Goal: Task Accomplishment & Management: Manage account settings

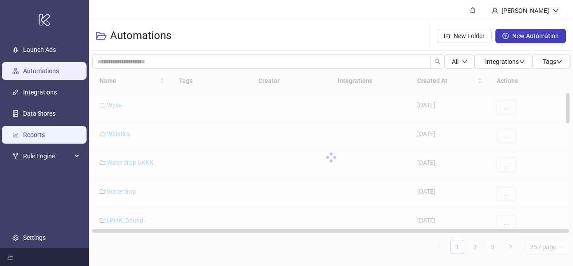
click at [45, 134] on link "Reports" at bounding box center [34, 134] width 22 height 7
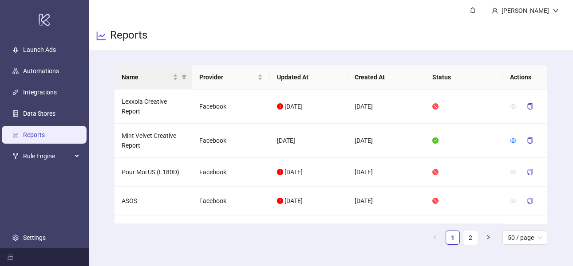
click at [159, 71] on th "Name" at bounding box center [154, 77] width 78 height 24
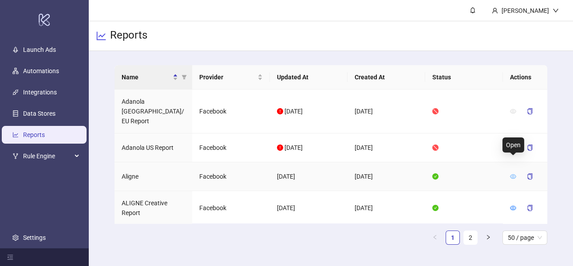
click at [513, 174] on icon "eye" at bounding box center [513, 177] width 6 height 6
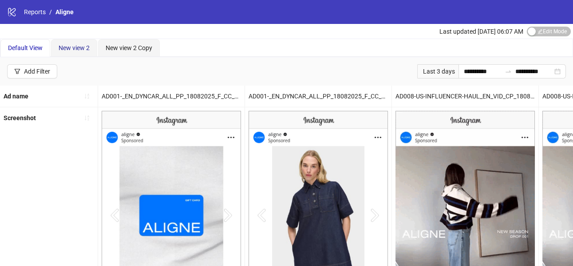
click at [77, 51] on span "New view 2" at bounding box center [74, 47] width 31 height 7
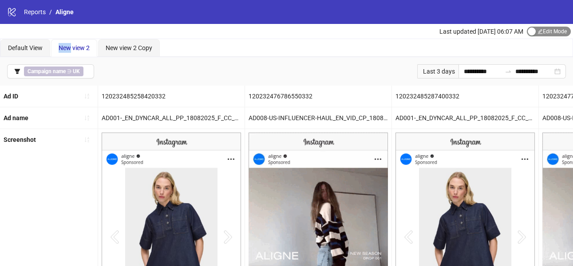
click at [539, 34] on span "Edit Mode Edit Mode" at bounding box center [549, 32] width 44 height 10
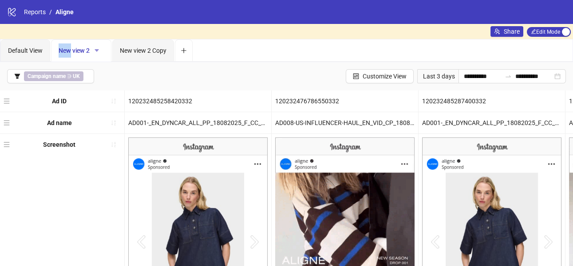
click at [102, 49] on button "button" at bounding box center [97, 51] width 14 height 14
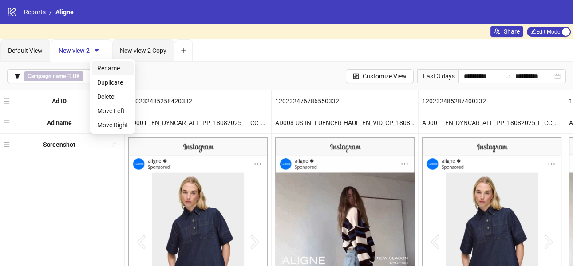
click at [105, 69] on span "Rename" at bounding box center [112, 68] width 31 height 10
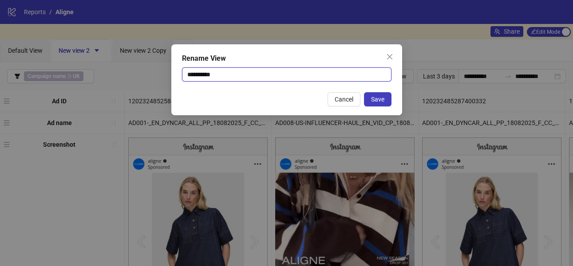
drag, startPoint x: 221, startPoint y: 79, endPoint x: 181, endPoint y: 75, distance: 40.6
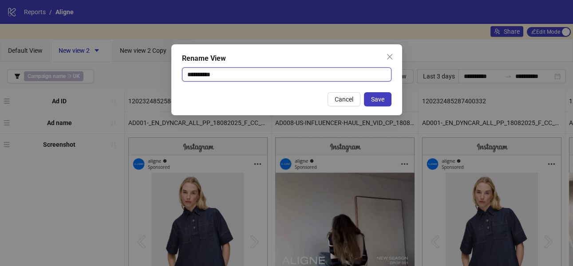
click at [181, 75] on div "**********" at bounding box center [286, 79] width 231 height 71
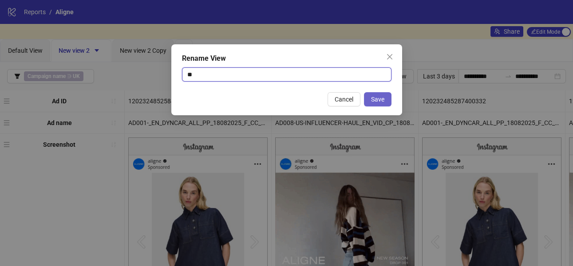
type input "**"
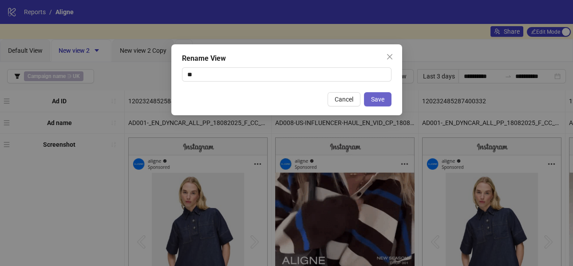
click at [378, 106] on button "Save" at bounding box center [378, 99] width 28 height 14
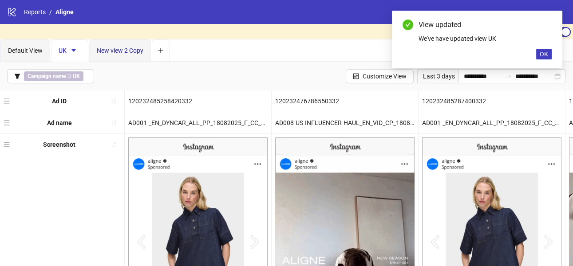
click at [138, 52] on span "New view 2 Copy" at bounding box center [120, 50] width 47 height 7
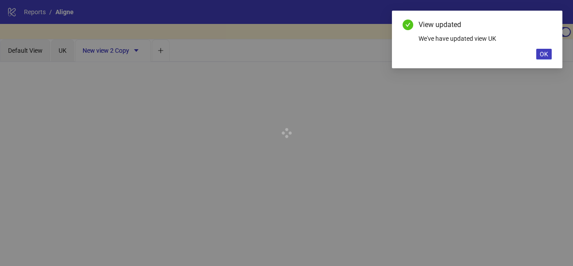
click at [134, 52] on div at bounding box center [286, 133] width 573 height 266
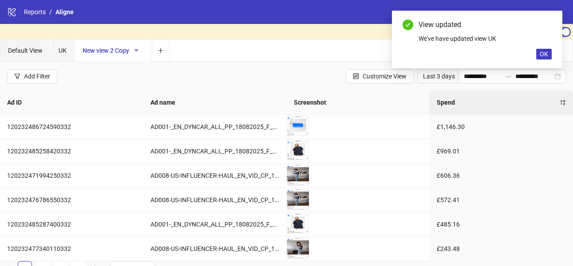
click at [139, 51] on icon "caret-down" at bounding box center [136, 51] width 6 height 6
click at [29, 56] on div "Default View" at bounding box center [25, 51] width 50 height 22
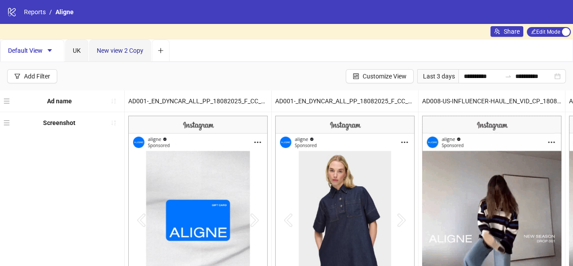
click at [128, 54] on span "New view 2 Copy" at bounding box center [120, 50] width 47 height 7
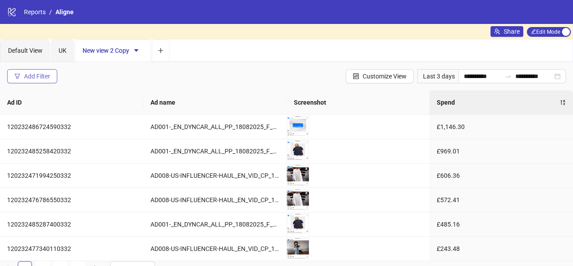
click at [37, 77] on div "Add Filter" at bounding box center [37, 76] width 26 height 7
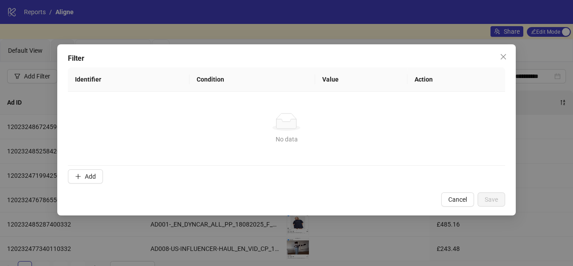
click at [89, 168] on form "Identifier Condition Value Action No data No data Add" at bounding box center [286, 127] width 437 height 120
click at [93, 181] on button "Add" at bounding box center [85, 177] width 35 height 14
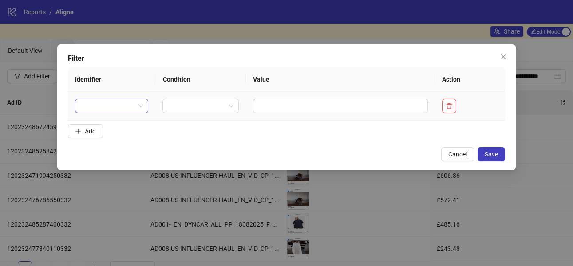
click at [104, 109] on input "search" at bounding box center [107, 105] width 55 height 13
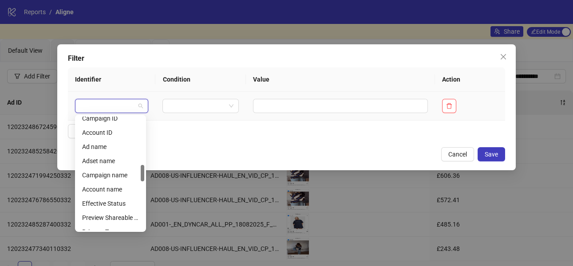
scroll to position [333, 0]
click at [113, 171] on div "Campaign name" at bounding box center [110, 175] width 57 height 10
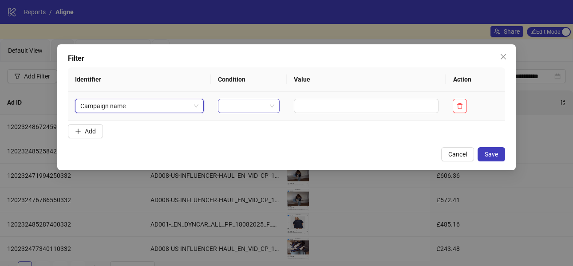
click at [235, 101] on input "search" at bounding box center [245, 105] width 44 height 13
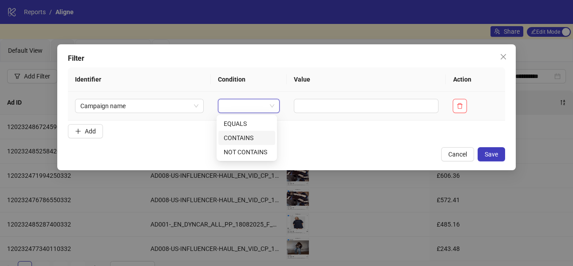
click at [248, 137] on div "CONTAINS" at bounding box center [247, 138] width 46 height 10
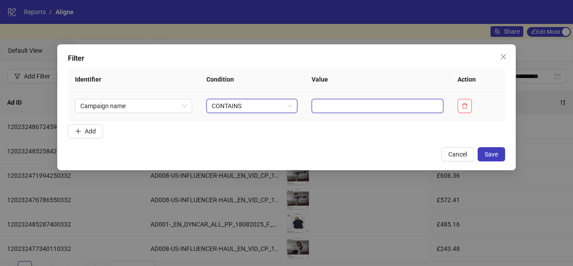
click at [322, 110] on input "text" at bounding box center [378, 106] width 132 height 14
type input "**"
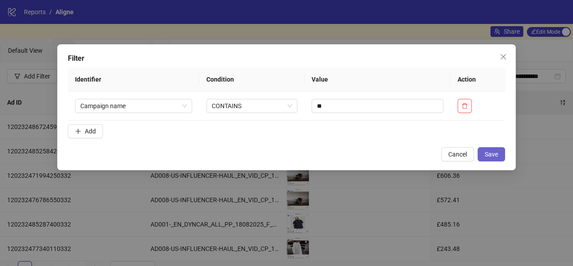
click at [489, 150] on button "Save" at bounding box center [492, 154] width 28 height 14
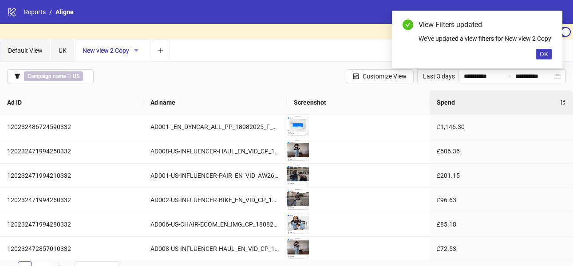
click at [136, 51] on icon "caret-down" at bounding box center [136, 51] width 6 height 6
click at [143, 68] on span "Rename" at bounding box center [152, 68] width 31 height 10
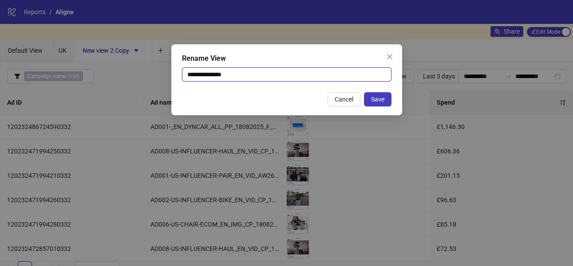
drag, startPoint x: 226, startPoint y: 77, endPoint x: 182, endPoint y: 76, distance: 44.4
click at [182, 76] on input "**********" at bounding box center [287, 74] width 210 height 14
type input "**"
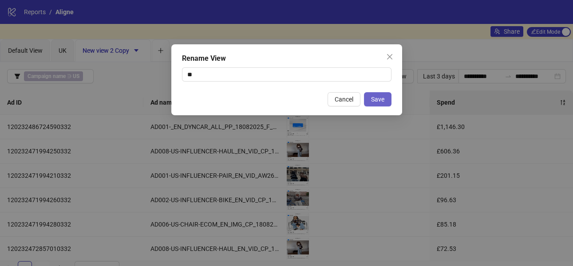
click at [378, 101] on span "Save" at bounding box center [377, 99] width 13 height 7
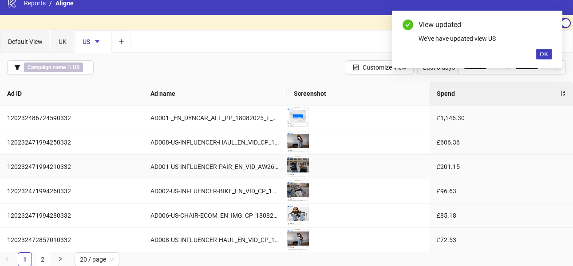
scroll to position [0, 0]
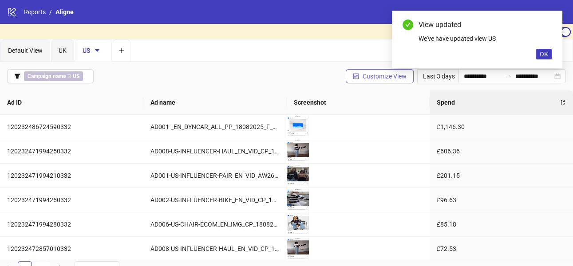
click at [363, 79] on span "Customize View" at bounding box center [385, 76] width 44 height 7
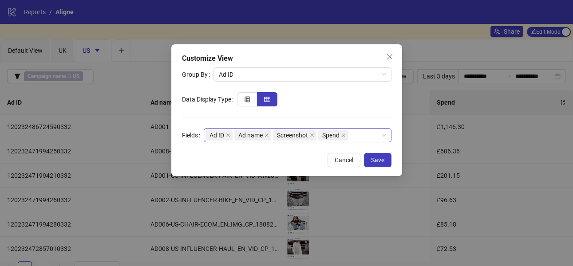
click at [361, 137] on div "Ad ID Ad name Screenshot Spend" at bounding box center [293, 135] width 175 height 12
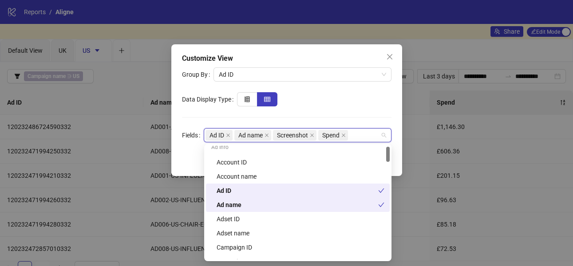
scroll to position [6, 0]
click at [377, 191] on div "Ad ID" at bounding box center [298, 190] width 162 height 10
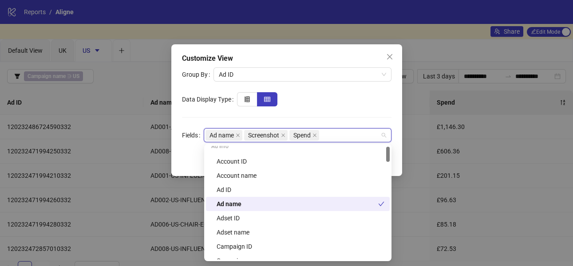
click at [376, 202] on div "Ad name" at bounding box center [298, 204] width 162 height 10
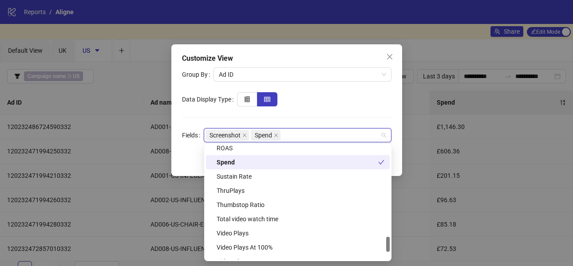
scroll to position [662, 0]
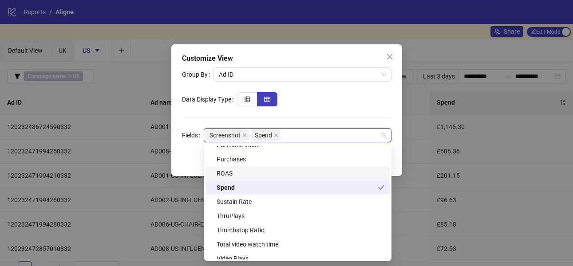
click at [273, 171] on div "ROAS" at bounding box center [301, 174] width 168 height 10
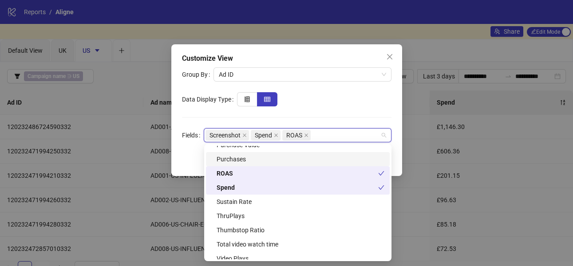
click at [265, 162] on div "Purchases" at bounding box center [301, 160] width 168 height 10
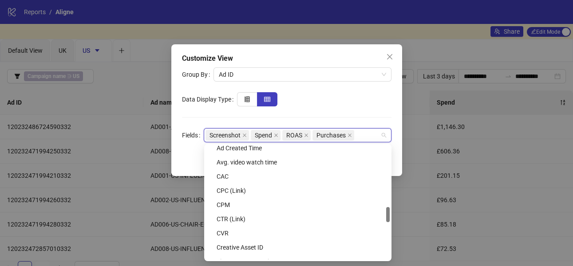
scroll to position [460, 0]
click at [219, 235] on div "CVR" at bounding box center [301, 234] width 168 height 10
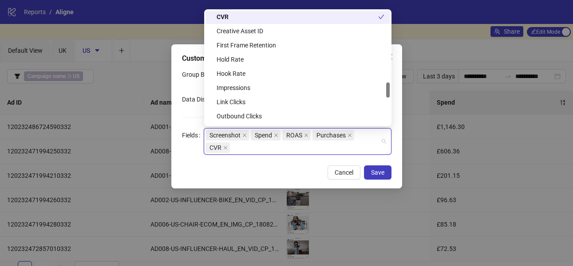
scroll to position [497, 0]
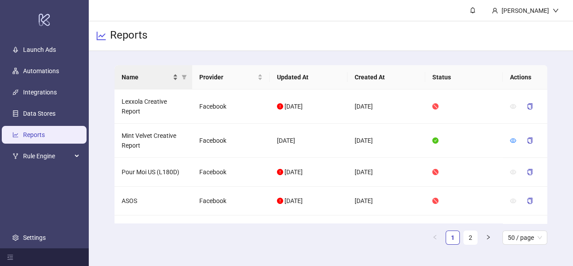
click at [162, 73] on span "Name" at bounding box center [146, 77] width 49 height 10
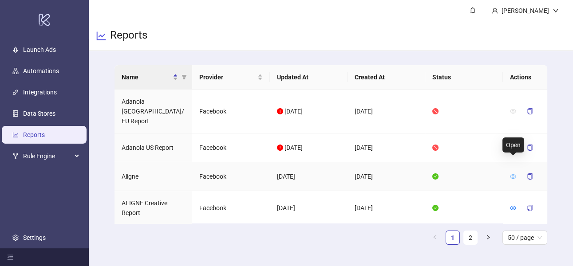
click at [514, 175] on icon "eye" at bounding box center [513, 177] width 6 height 4
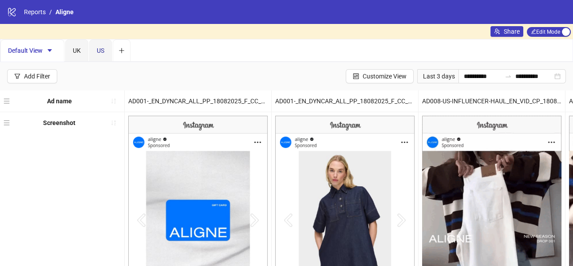
click at [104, 48] on span "US" at bounding box center [101, 50] width 8 height 7
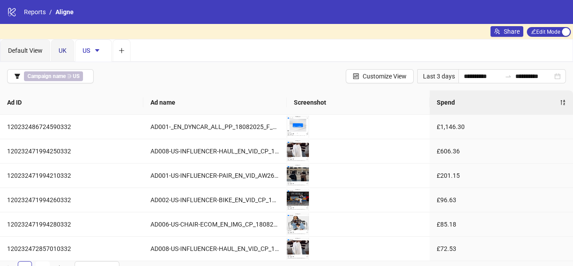
click at [64, 46] on div "UK" at bounding box center [63, 51] width 8 height 10
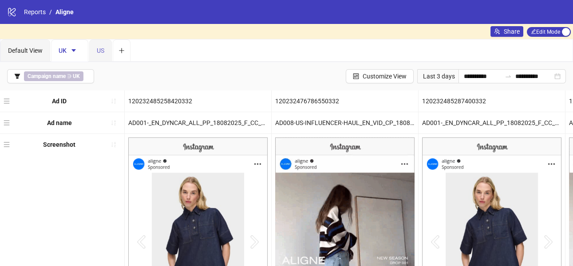
click at [95, 54] on div "US" at bounding box center [100, 51] width 23 height 22
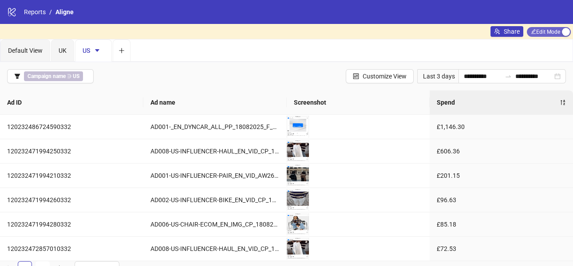
click at [559, 32] on span "Edit Mode Edit Mode" at bounding box center [549, 32] width 44 height 10
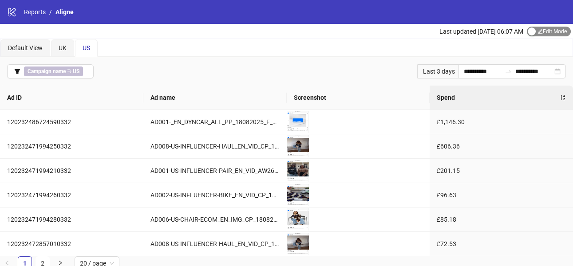
click at [556, 32] on span "Edit Mode Edit Mode" at bounding box center [549, 32] width 44 height 10
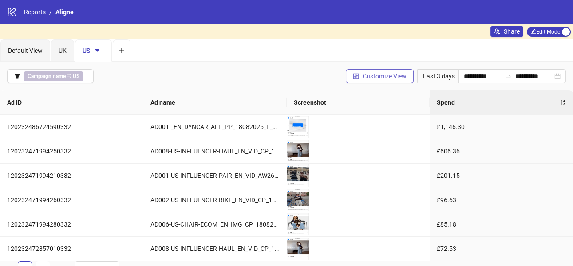
click at [388, 79] on span "Customize View" at bounding box center [385, 76] width 44 height 7
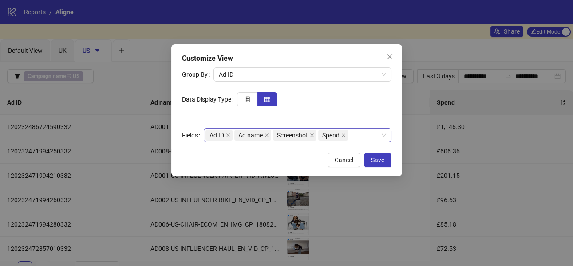
click at [369, 136] on div "Ad ID Ad name Screenshot Spend" at bounding box center [293, 135] width 175 height 12
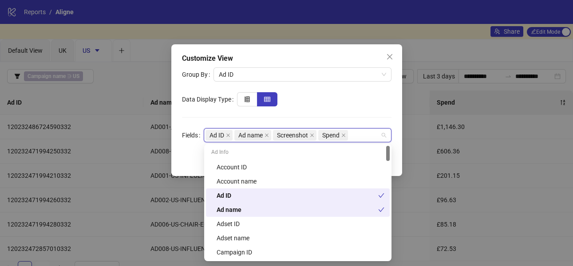
click at [295, 198] on div "Ad ID" at bounding box center [298, 196] width 162 height 10
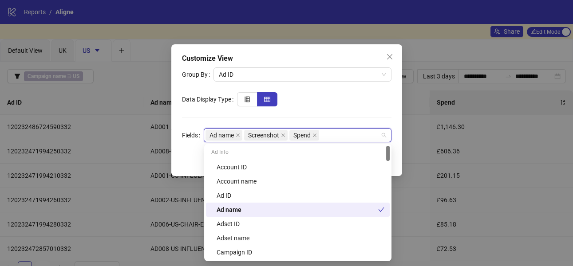
click at [296, 209] on div "Ad name" at bounding box center [298, 210] width 162 height 10
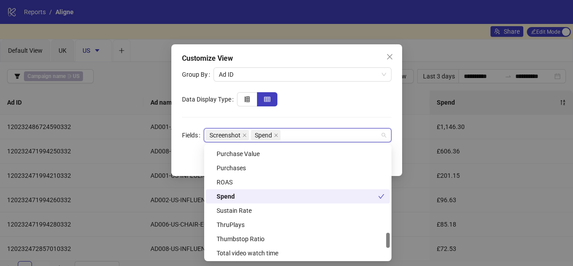
scroll to position [667, 0]
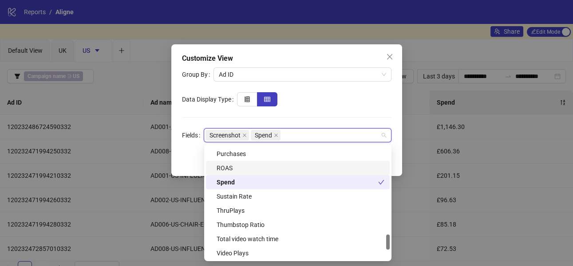
click at [262, 167] on div "ROAS" at bounding box center [301, 168] width 168 height 10
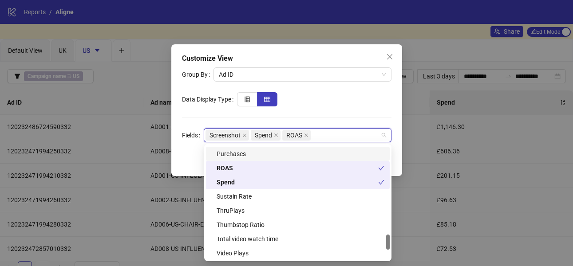
click at [257, 156] on div "Purchases" at bounding box center [301, 154] width 168 height 10
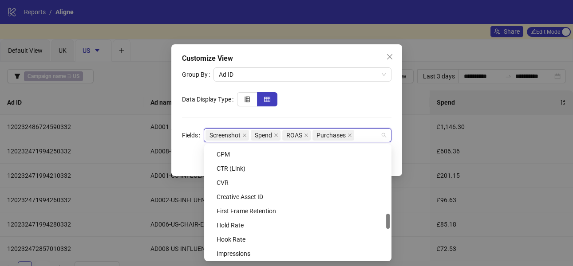
scroll to position [509, 0]
click at [248, 180] on div "CVR" at bounding box center [301, 184] width 168 height 10
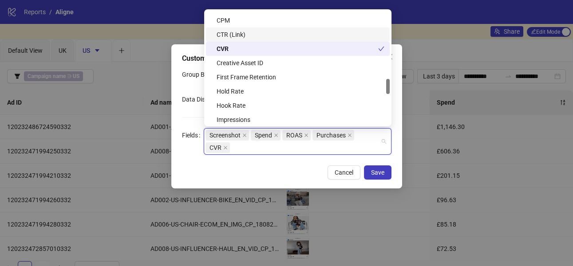
click at [241, 35] on div "CTR (Link)" at bounding box center [301, 35] width 168 height 10
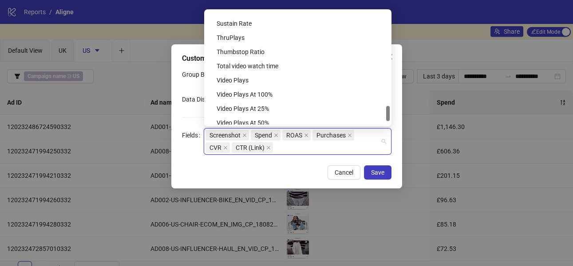
scroll to position [739, 0]
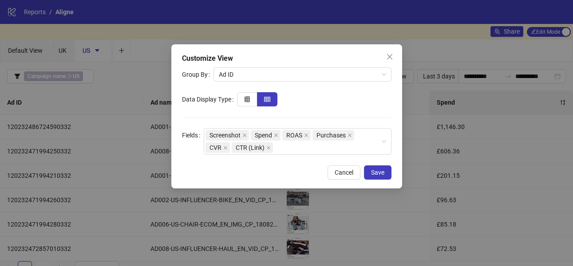
click at [273, 173] on div "Cancel Save" at bounding box center [287, 173] width 210 height 14
click at [250, 97] on icon "insert-row-left" at bounding box center [247, 99] width 6 height 6
click at [379, 175] on span "Save" at bounding box center [377, 172] width 13 height 7
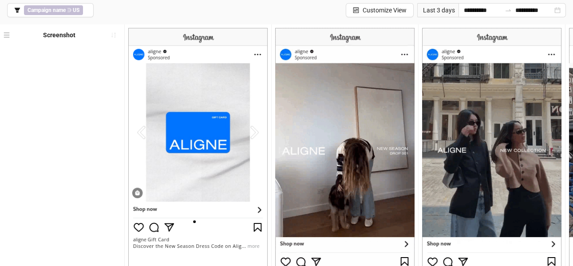
scroll to position [0, 0]
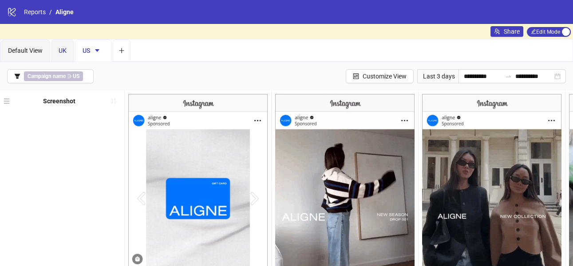
click at [64, 50] on span "UK" at bounding box center [63, 50] width 8 height 7
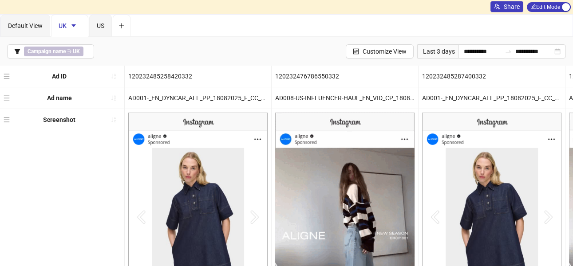
scroll to position [31, 0]
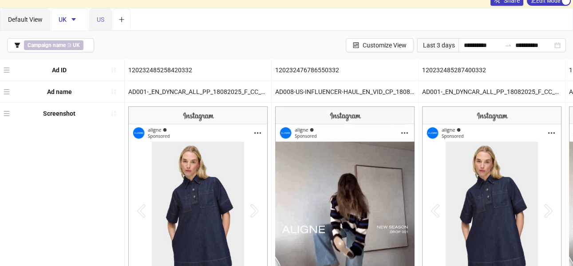
click at [105, 23] on div "US" at bounding box center [100, 19] width 23 height 22
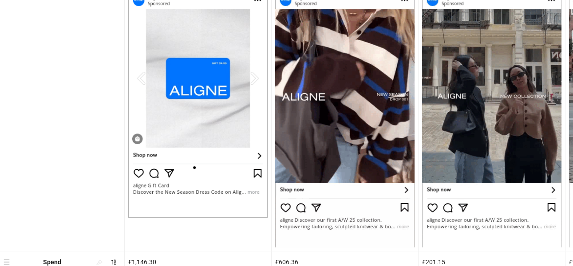
scroll to position [0, 0]
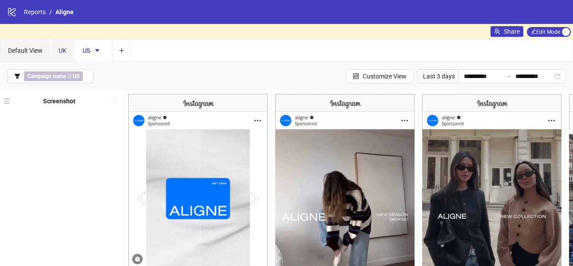
click at [64, 53] on span "UK" at bounding box center [63, 50] width 8 height 7
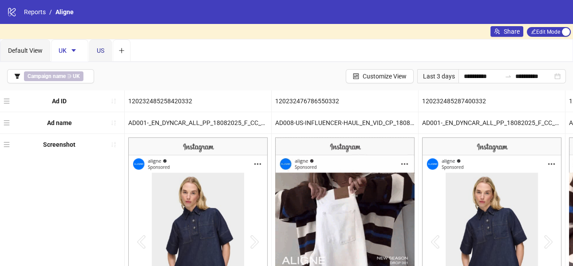
click at [100, 55] on div "US" at bounding box center [101, 51] width 8 height 10
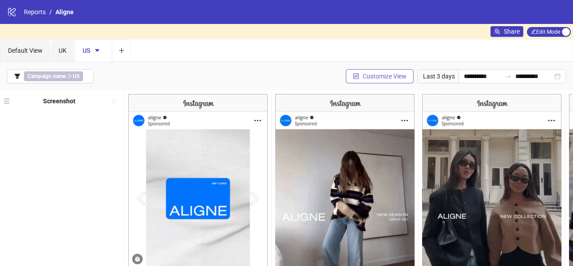
click at [393, 79] on span "Customize View" at bounding box center [385, 76] width 44 height 7
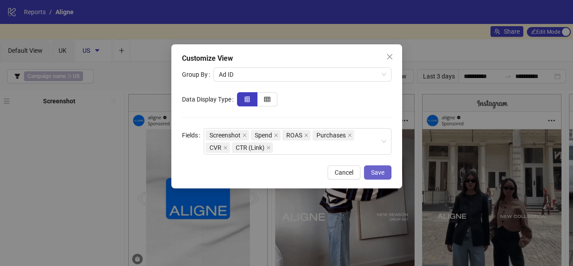
click at [376, 174] on span "Save" at bounding box center [377, 172] width 13 height 7
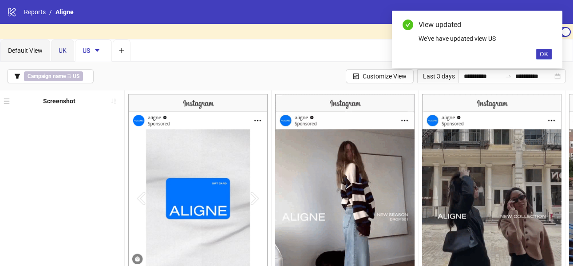
click at [63, 47] on span "UK" at bounding box center [63, 50] width 8 height 7
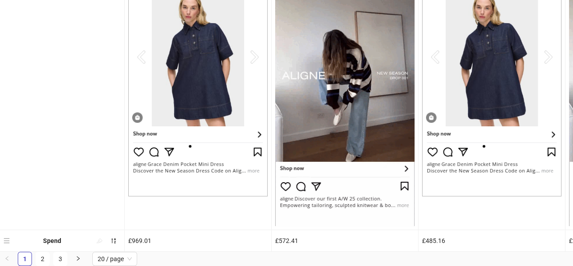
scroll to position [179, 0]
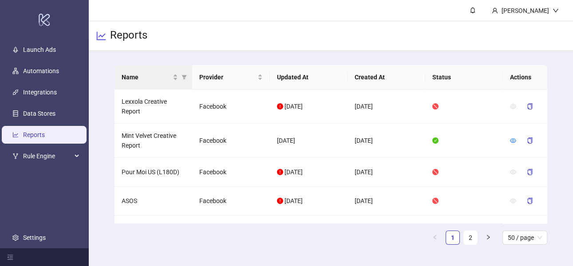
click at [153, 71] on th "Name" at bounding box center [154, 77] width 78 height 24
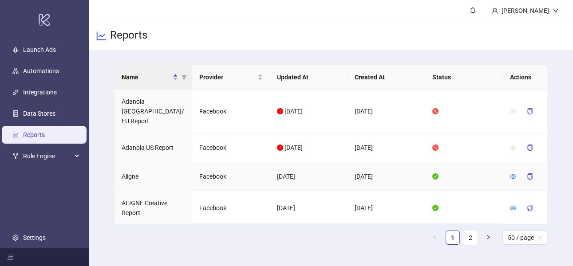
click at [518, 170] on div at bounding box center [525, 177] width 30 height 14
click at [515, 174] on icon "eye" at bounding box center [513, 177] width 6 height 6
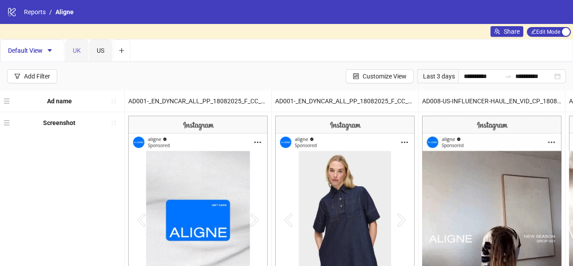
click at [74, 43] on div "UK" at bounding box center [76, 51] width 23 height 22
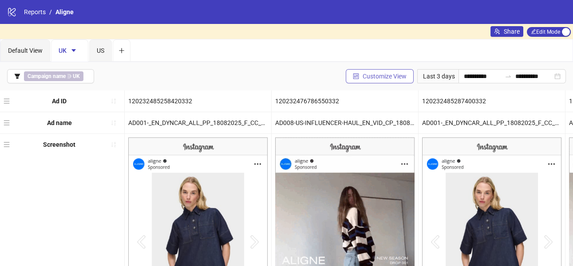
click at [392, 80] on button "Customize View" at bounding box center [380, 76] width 68 height 14
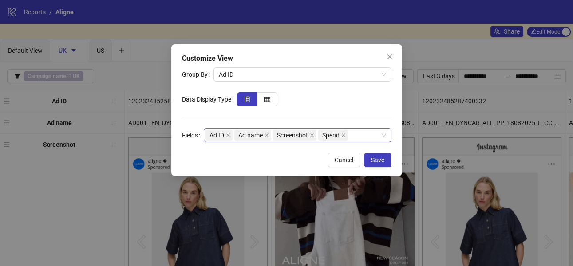
click at [376, 138] on div "Ad ID Ad name Screenshot Spend" at bounding box center [293, 135] width 175 height 12
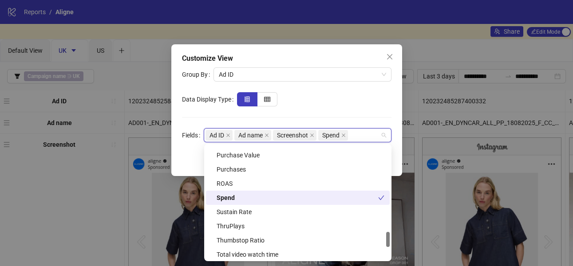
scroll to position [646, 0]
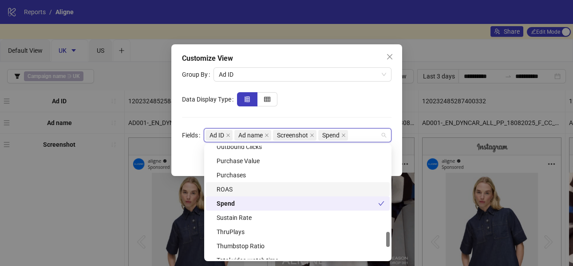
click at [266, 188] on div "ROAS" at bounding box center [301, 190] width 168 height 10
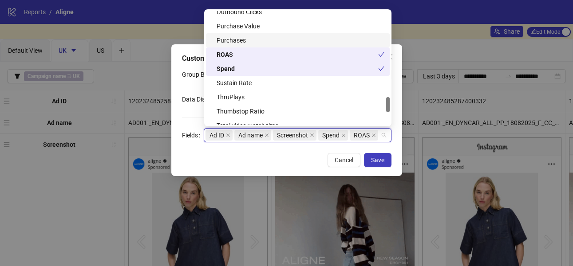
click at [254, 36] on div "Purchases" at bounding box center [301, 41] width 168 height 10
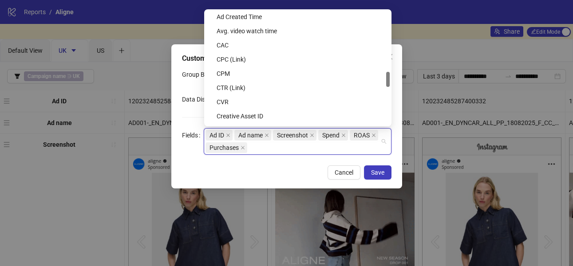
scroll to position [452, 0]
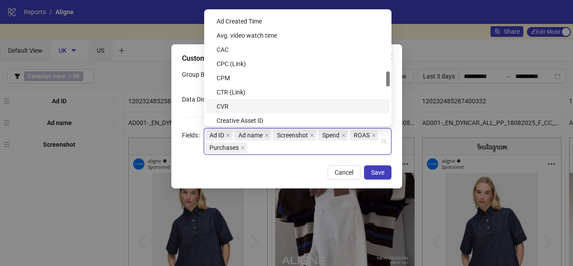
click at [242, 106] on div "CVR" at bounding box center [301, 107] width 168 height 10
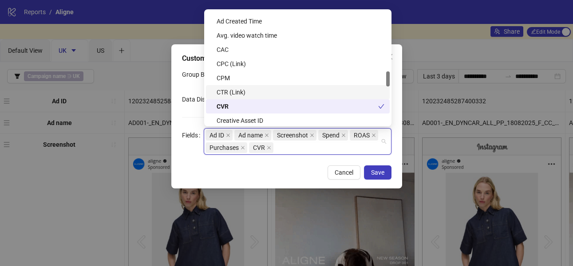
click at [244, 93] on div "CTR (Link)" at bounding box center [301, 92] width 168 height 10
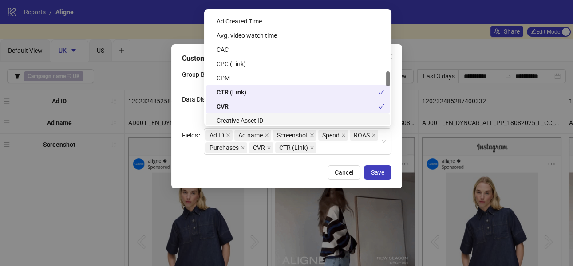
click at [246, 169] on div "Cancel Save" at bounding box center [287, 173] width 210 height 14
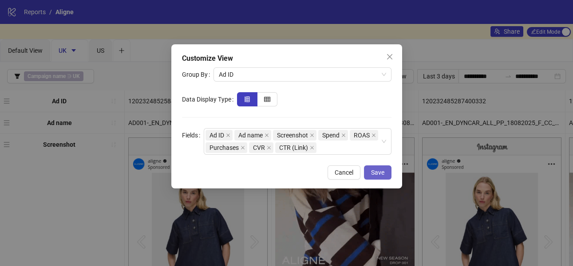
click at [385, 174] on button "Save" at bounding box center [378, 173] width 28 height 14
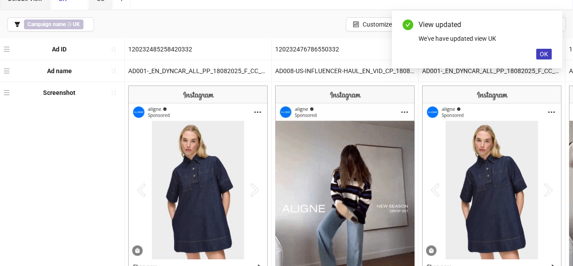
scroll to position [0, 0]
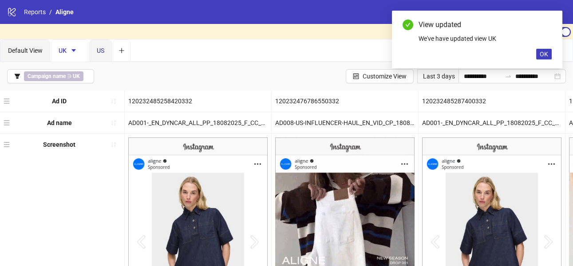
click at [101, 53] on span "US" at bounding box center [101, 50] width 8 height 7
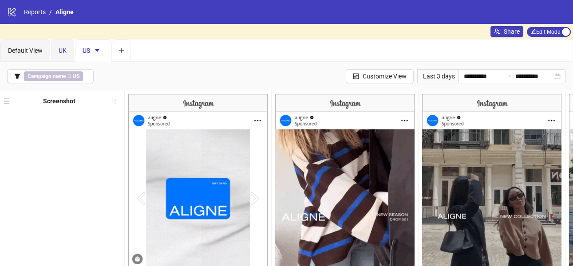
click at [64, 51] on span "UK" at bounding box center [63, 50] width 8 height 7
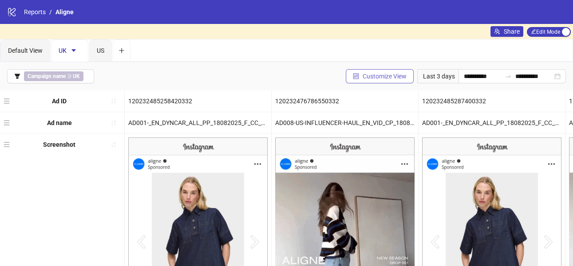
click at [393, 74] on span "Customize View" at bounding box center [385, 76] width 44 height 7
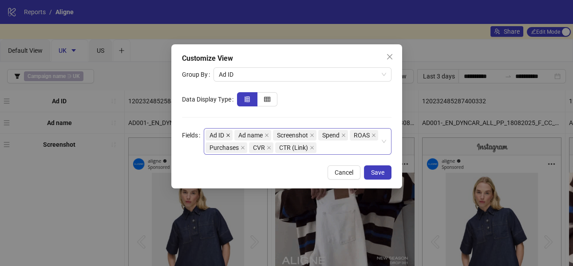
click at [227, 135] on icon "close" at bounding box center [228, 135] width 4 height 4
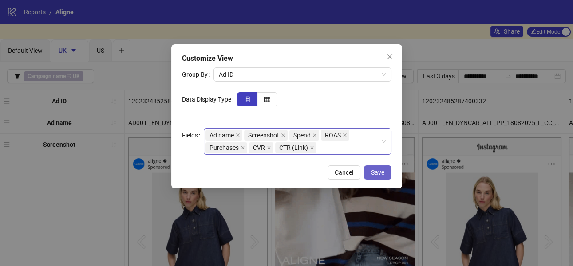
click at [373, 175] on span "Save" at bounding box center [377, 172] width 13 height 7
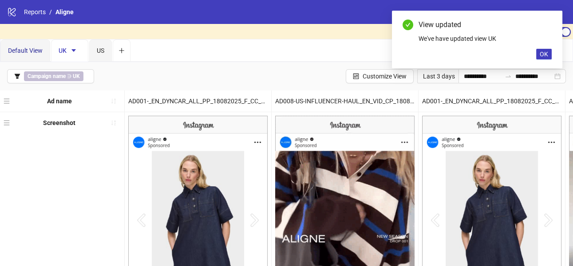
click at [28, 51] on span "Default View" at bounding box center [25, 50] width 35 height 7
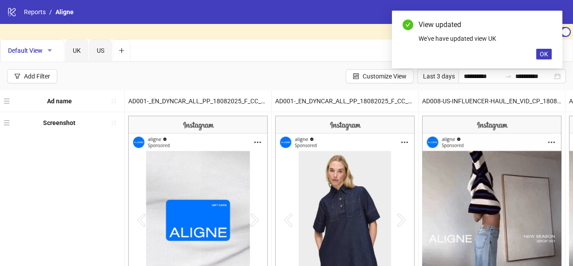
click at [51, 54] on button "button" at bounding box center [50, 51] width 14 height 14
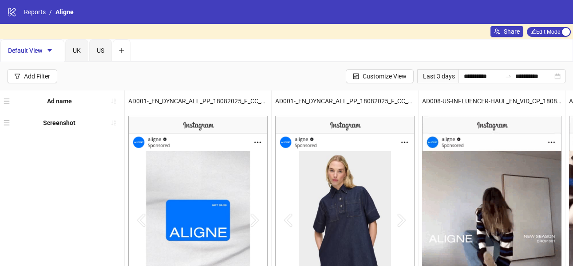
click at [129, 73] on div "**********" at bounding box center [286, 76] width 573 height 28
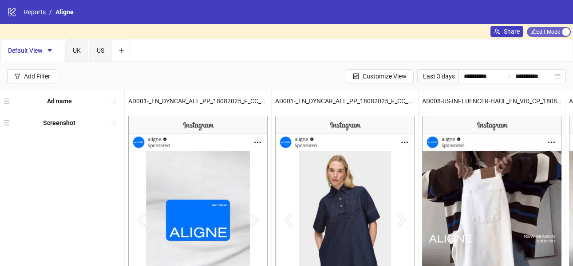
click at [541, 33] on span "Edit Mode Edit Mode" at bounding box center [549, 32] width 44 height 10
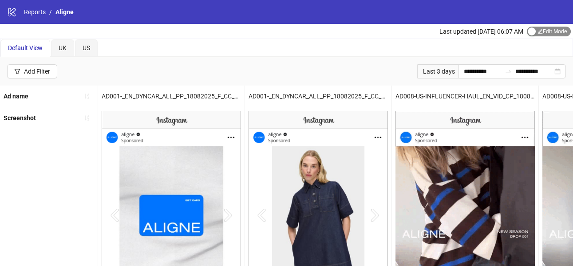
click at [533, 31] on div "button" at bounding box center [532, 32] width 8 height 8
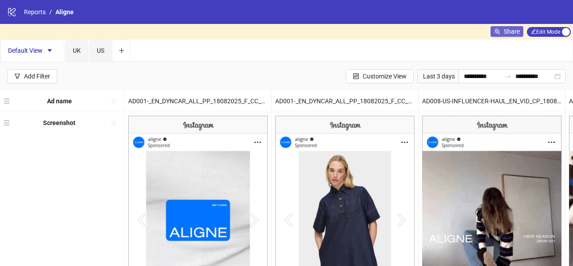
click at [510, 32] on span "Share" at bounding box center [512, 31] width 16 height 7
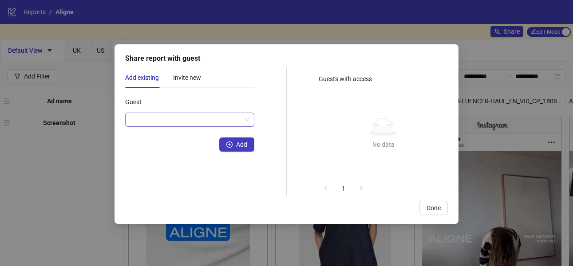
click at [176, 124] on input "Guest" at bounding box center [186, 119] width 111 height 13
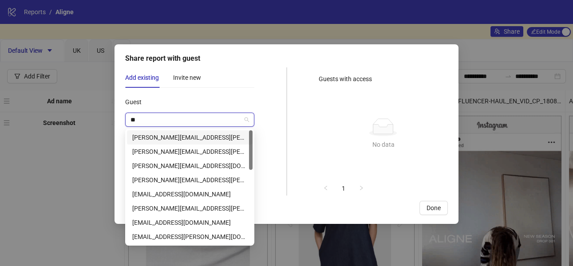
type input "*"
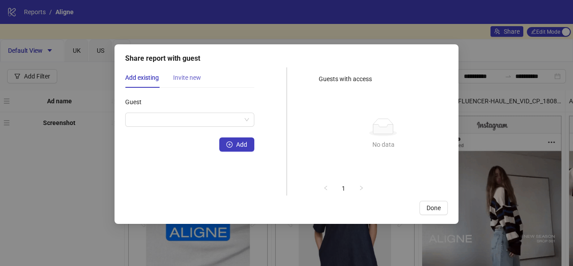
click at [187, 72] on div "Invite new" at bounding box center [187, 77] width 28 height 20
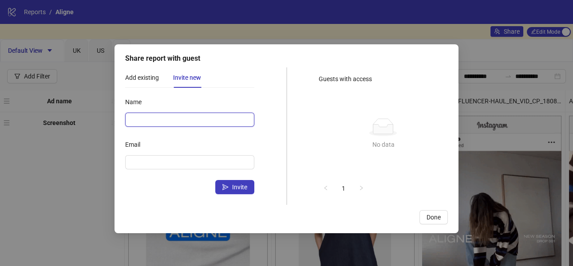
click at [176, 123] on input "Name" at bounding box center [189, 120] width 129 height 14
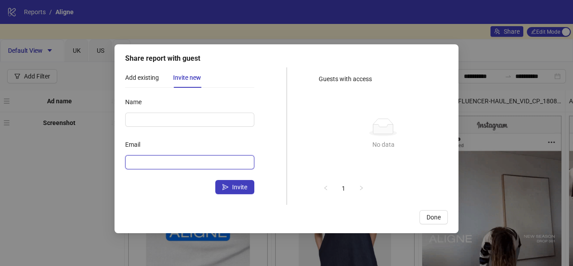
click at [146, 164] on input "Email" at bounding box center [189, 163] width 117 height 10
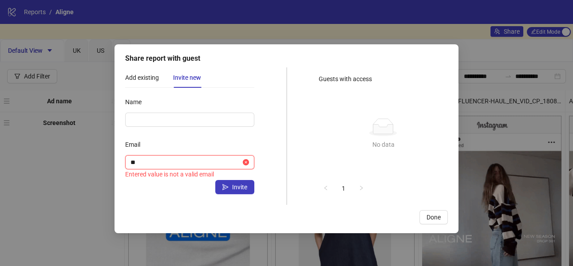
type input "*"
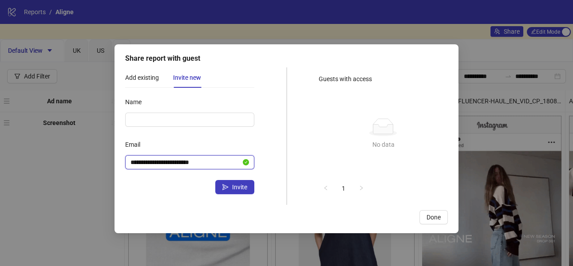
type input "**********"
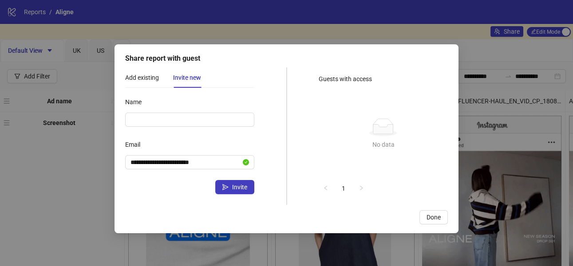
click at [182, 188] on div "Invite" at bounding box center [189, 187] width 129 height 14
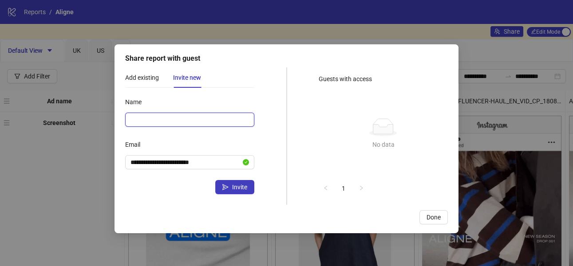
click at [229, 119] on input "Name" at bounding box center [189, 120] width 129 height 14
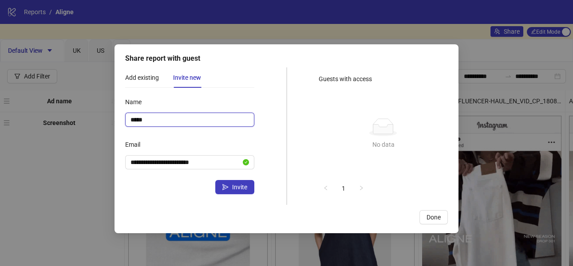
type input "*****"
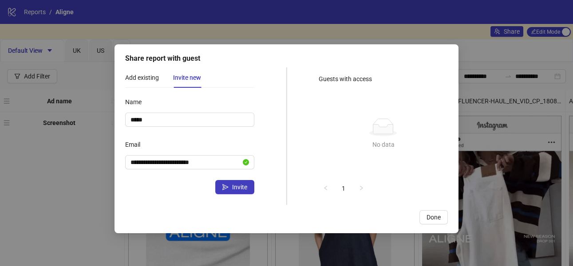
click at [215, 139] on div "Email" at bounding box center [189, 147] width 129 height 18
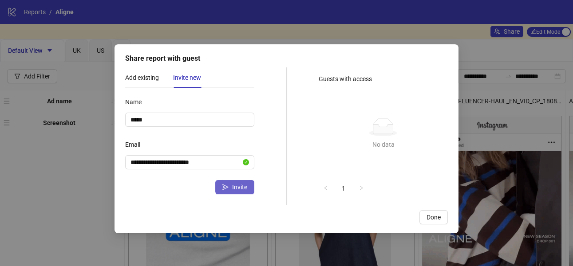
click at [240, 186] on span "Invite" at bounding box center [239, 187] width 15 height 7
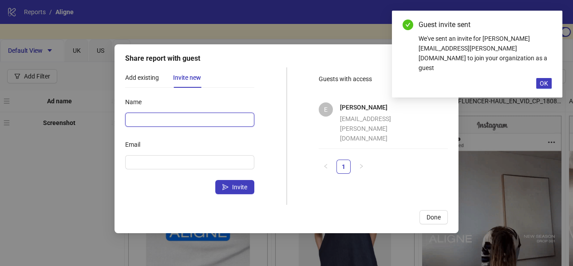
click at [190, 123] on input "Name" at bounding box center [189, 120] width 129 height 14
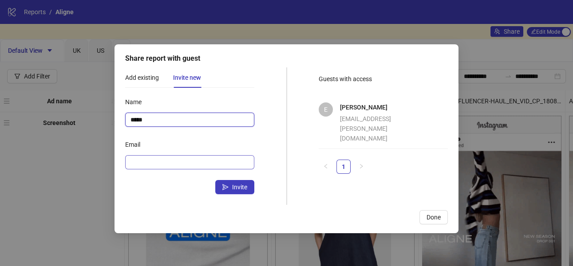
type input "*****"
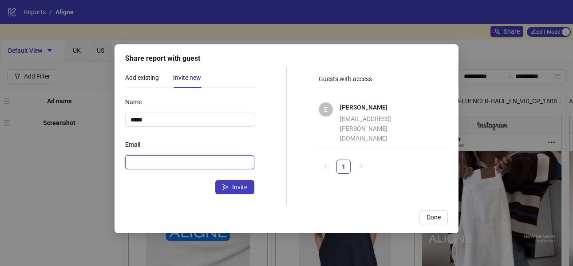
click at [200, 163] on input "Email" at bounding box center [189, 163] width 117 height 10
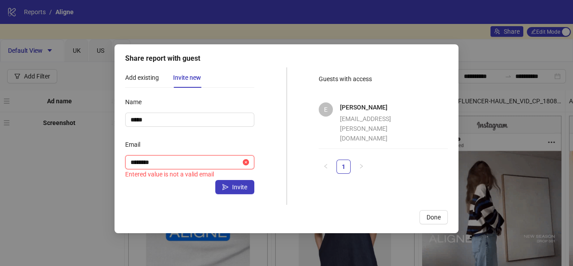
type input "********"
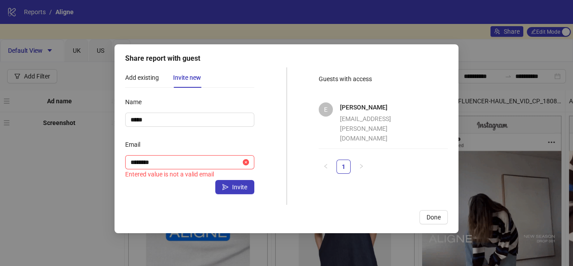
drag, startPoint x: 218, startPoint y: 156, endPoint x: 210, endPoint y: 138, distance: 19.7
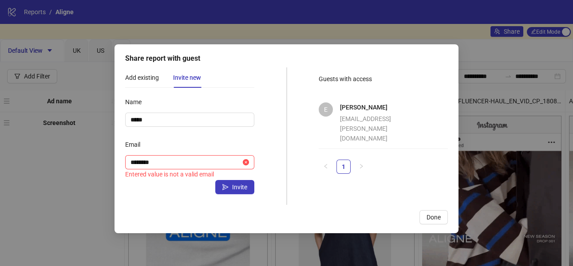
click at [210, 138] on div "Email ******** Entered value is not a valid email" at bounding box center [189, 159] width 129 height 43
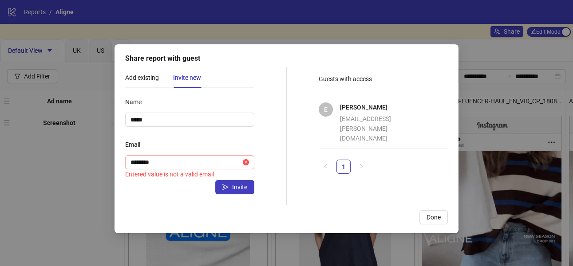
click at [192, 169] on span "********" at bounding box center [189, 162] width 129 height 14
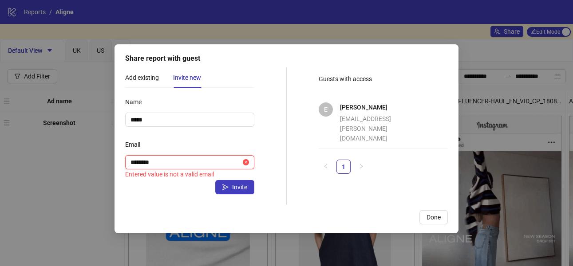
drag, startPoint x: 164, startPoint y: 163, endPoint x: 116, endPoint y: 160, distance: 48.0
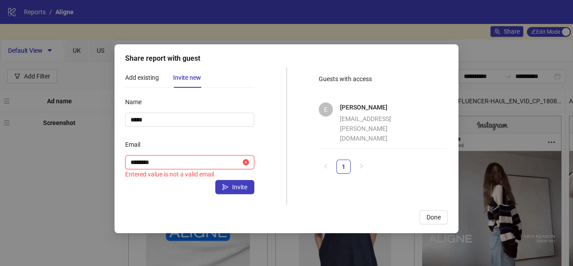
click at [116, 160] on div "Share report with guest Add existing Invite new Guest Add Name ***** Email ****…" at bounding box center [287, 138] width 344 height 189
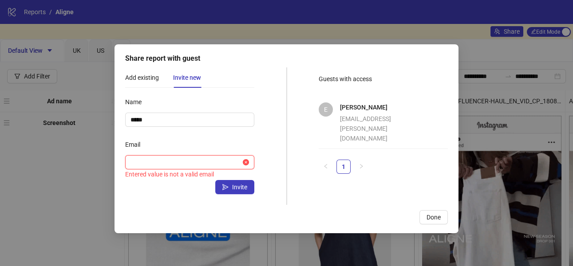
paste input "**********"
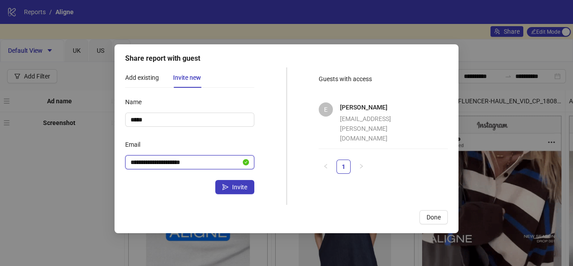
type input "**********"
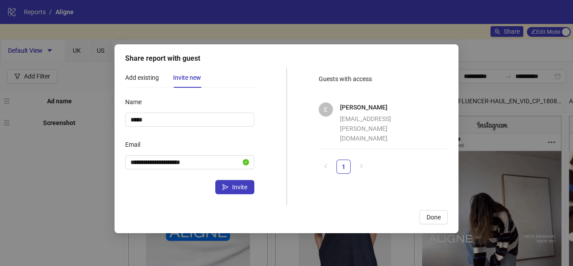
click at [135, 195] on div "**********" at bounding box center [189, 150] width 129 height 110
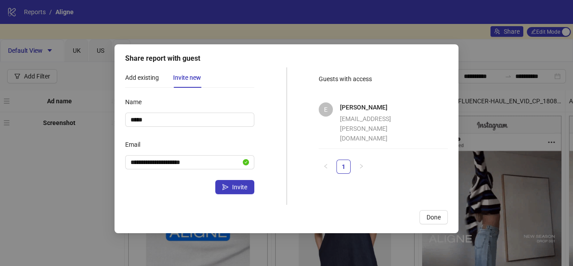
click at [365, 111] on h4 "[PERSON_NAME]" at bounding box center [381, 108] width 83 height 10
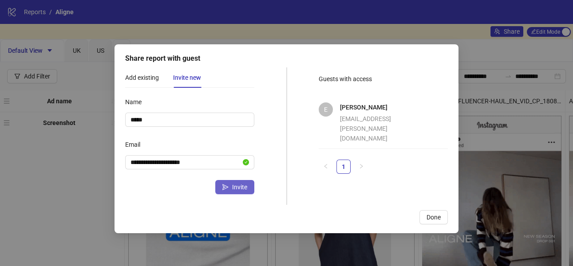
click at [230, 189] on button "Invite" at bounding box center [234, 187] width 39 height 14
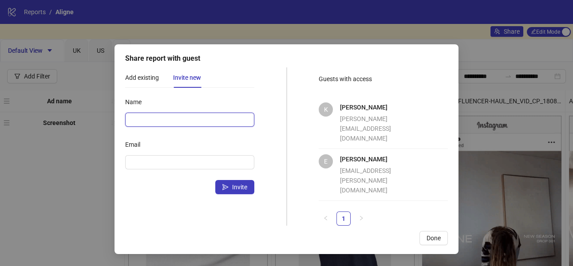
click at [203, 121] on input "Name" at bounding box center [189, 120] width 129 height 14
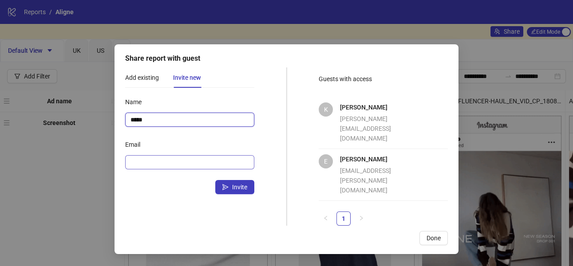
type input "*****"
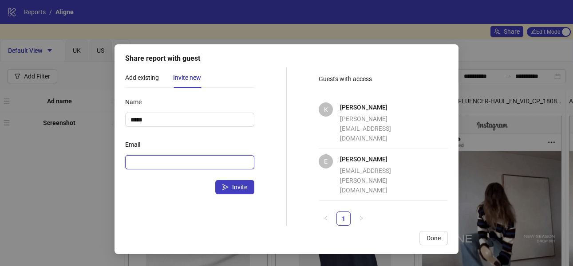
click at [190, 164] on input "Email" at bounding box center [189, 163] width 117 height 10
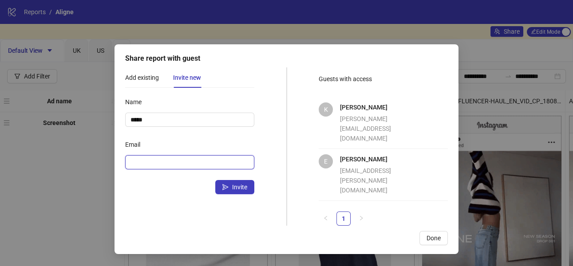
paste input "**********"
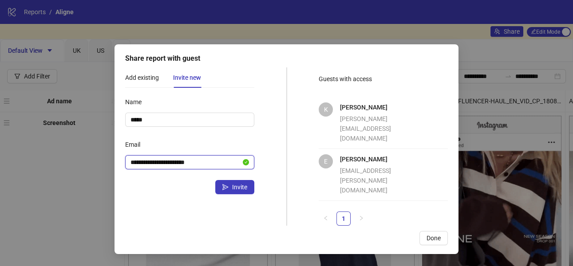
type input "**********"
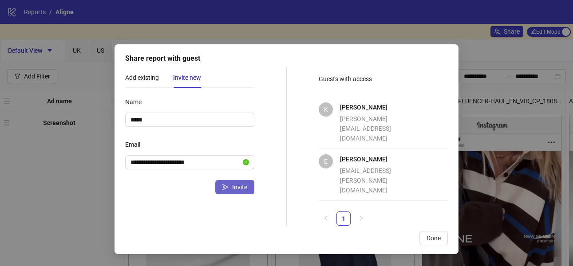
click at [241, 189] on span "Invite" at bounding box center [239, 187] width 15 height 7
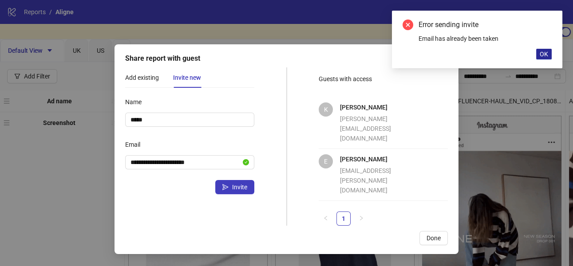
click at [544, 55] on span "OK" at bounding box center [544, 54] width 8 height 7
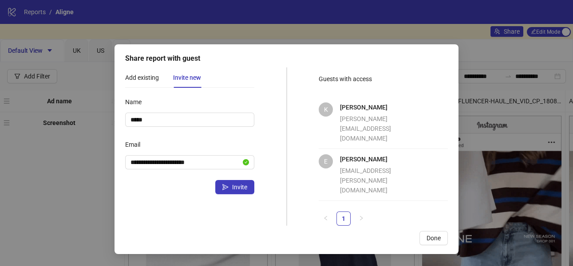
click at [183, 184] on div "Invite" at bounding box center [189, 187] width 129 height 14
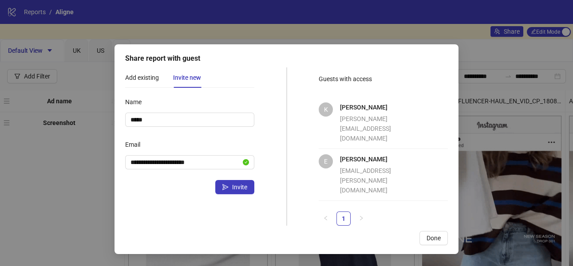
click at [377, 155] on div "[PERSON_NAME] [PERSON_NAME][EMAIL_ADDRESS][PERSON_NAME][DOMAIN_NAME]" at bounding box center [381, 175] width 83 height 41
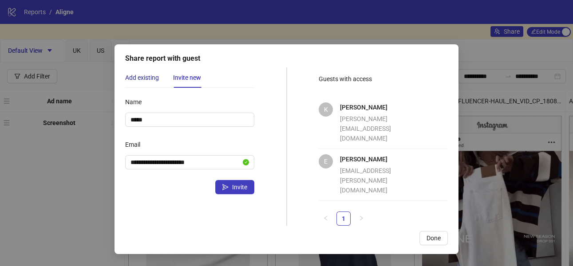
click at [146, 76] on div "Add existing" at bounding box center [142, 78] width 34 height 10
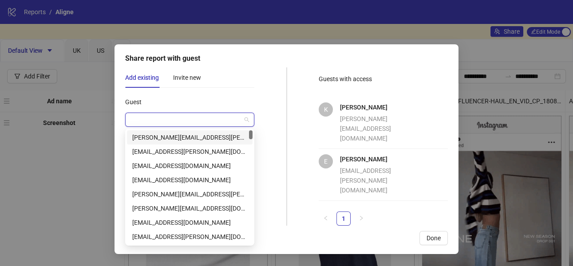
click at [171, 119] on input "Guest" at bounding box center [186, 119] width 111 height 13
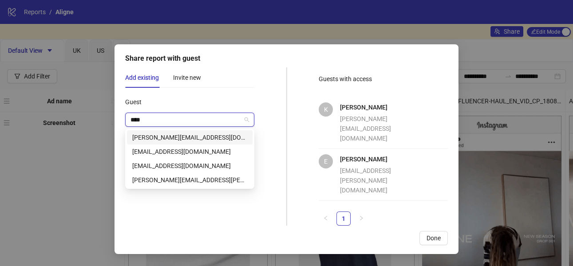
type input "*****"
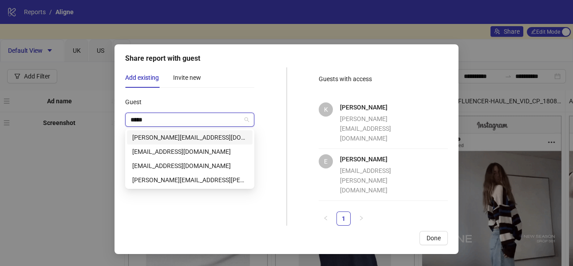
click at [178, 140] on div "[PERSON_NAME][EMAIL_ADDRESS][DOMAIN_NAME]" at bounding box center [189, 138] width 115 height 10
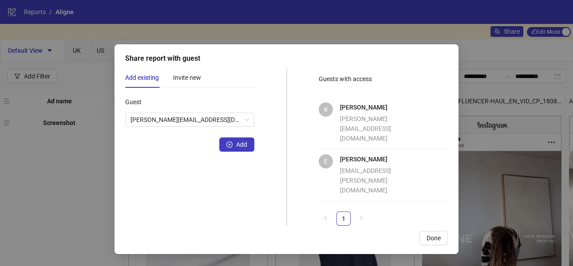
click at [188, 136] on form "Guest [PERSON_NAME][EMAIL_ADDRESS][DOMAIN_NAME] Add" at bounding box center [189, 123] width 129 height 57
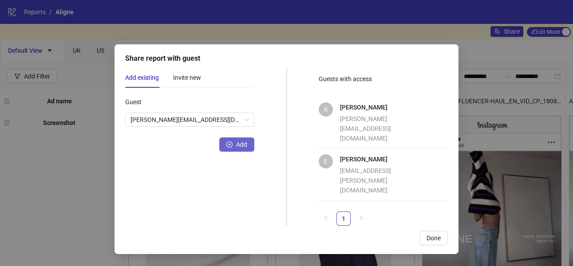
click at [235, 147] on button "Add" at bounding box center [236, 145] width 35 height 14
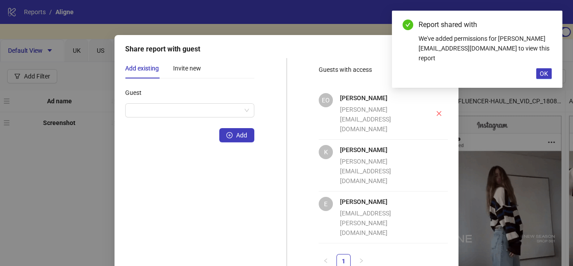
scroll to position [10, 0]
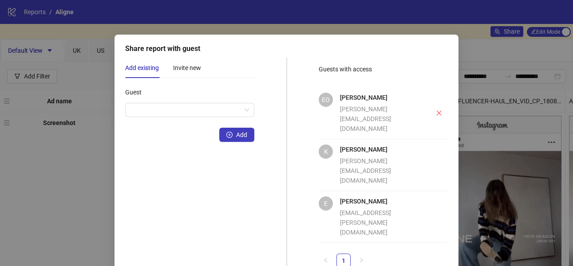
click at [374, 105] on div "[PERSON_NAME][EMAIL_ADDRESS][DOMAIN_NAME]" at bounding box center [376, 118] width 72 height 29
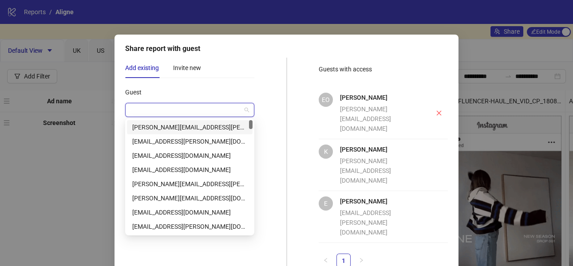
click at [139, 109] on input "Guest" at bounding box center [186, 109] width 111 height 13
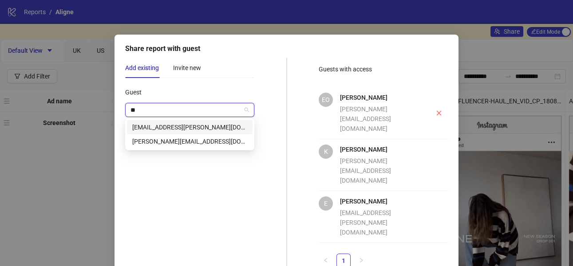
type input "*"
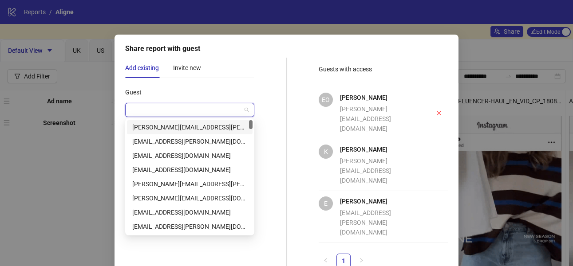
click at [156, 83] on div "**********" at bounding box center [189, 163] width 129 height 210
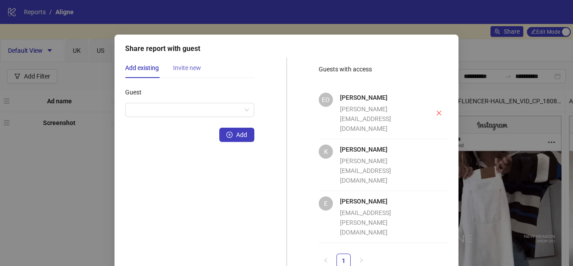
click at [191, 75] on div "Invite new" at bounding box center [187, 68] width 28 height 20
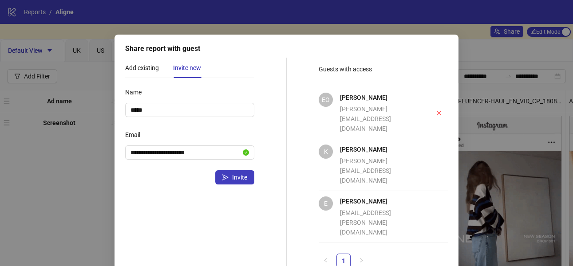
scroll to position [0, 0]
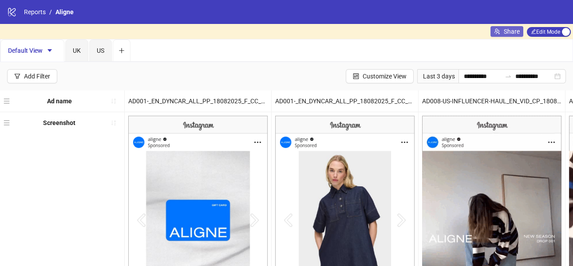
click at [500, 29] on button "Share" at bounding box center [507, 31] width 33 height 11
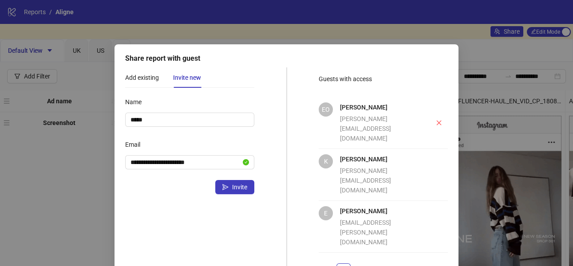
scroll to position [11, 0]
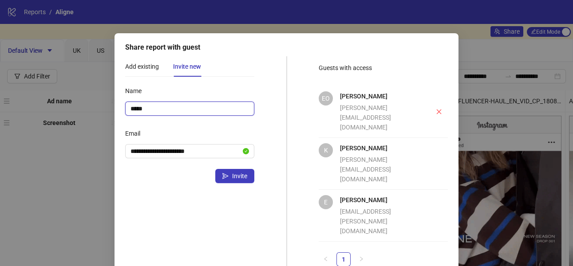
click at [205, 112] on input "*****" at bounding box center [189, 109] width 129 height 14
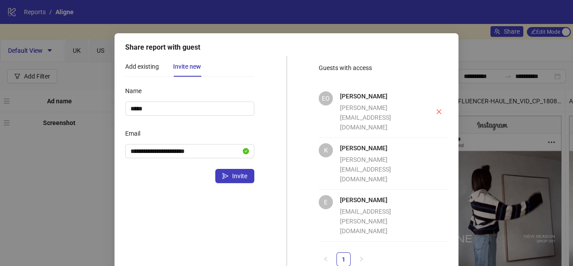
click at [160, 69] on div "Add existing Invite new" at bounding box center [163, 66] width 76 height 20
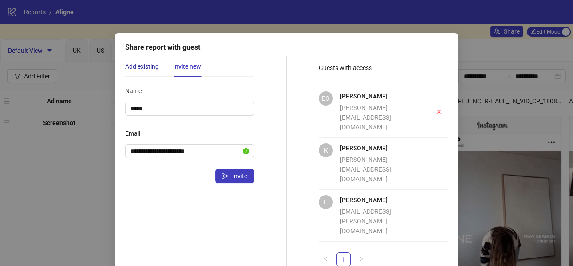
drag, startPoint x: 144, startPoint y: 67, endPoint x: 150, endPoint y: 74, distance: 9.5
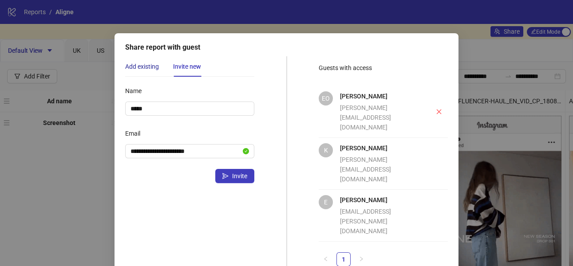
click at [144, 67] on div "Add existing" at bounding box center [142, 67] width 34 height 10
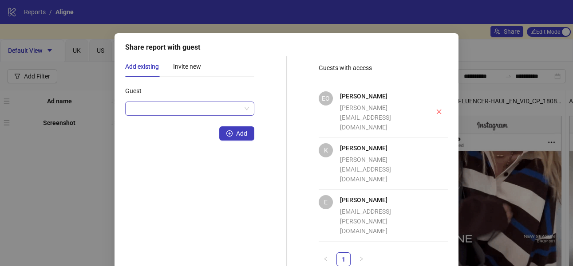
click at [173, 111] on input "Guest" at bounding box center [186, 108] width 111 height 13
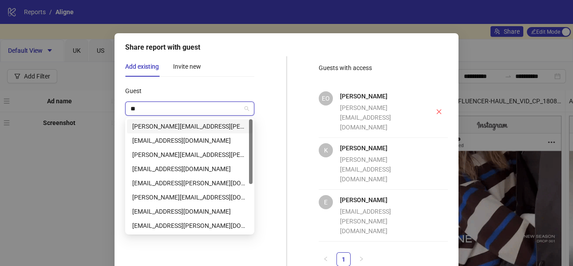
type input "*"
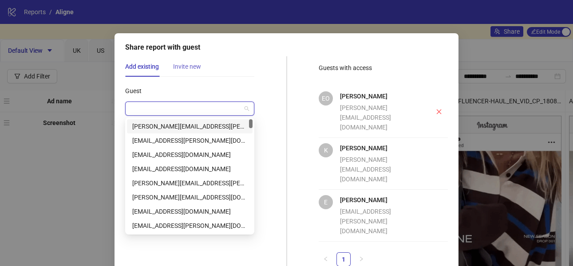
click at [195, 71] on div "Invite new" at bounding box center [187, 66] width 28 height 20
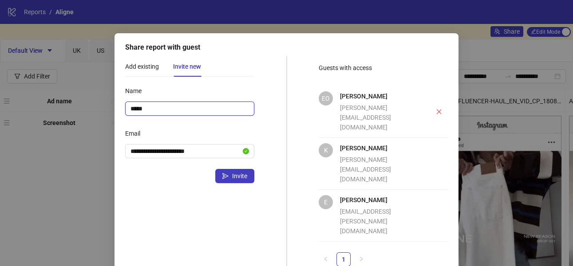
click at [175, 110] on input "*****" at bounding box center [189, 109] width 129 height 14
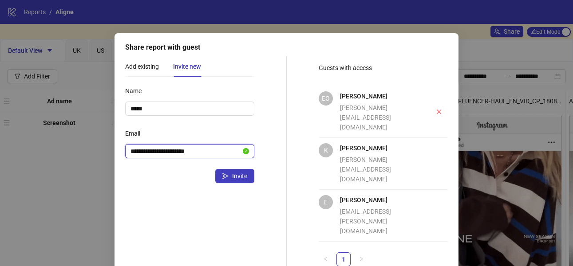
click at [207, 149] on input "**********" at bounding box center [186, 152] width 111 height 10
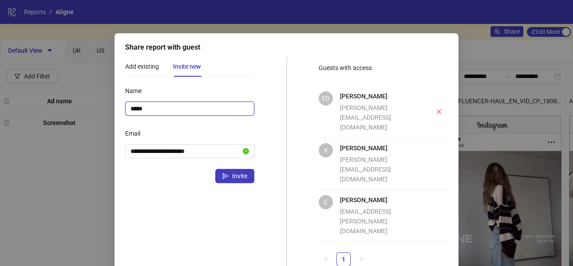
click at [234, 103] on input "*****" at bounding box center [189, 109] width 129 height 14
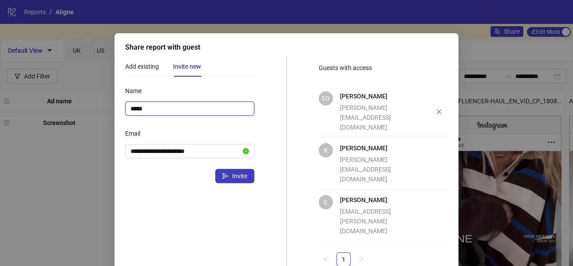
click at [234, 100] on div "Name *****" at bounding box center [189, 100] width 129 height 32
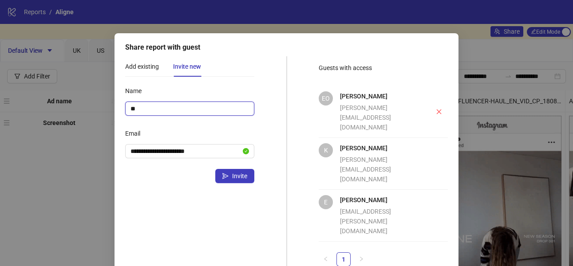
type input "*"
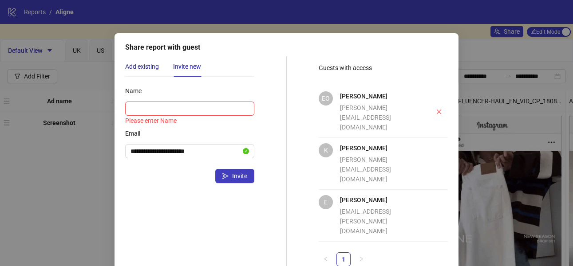
click at [153, 66] on div "Add existing" at bounding box center [142, 67] width 34 height 10
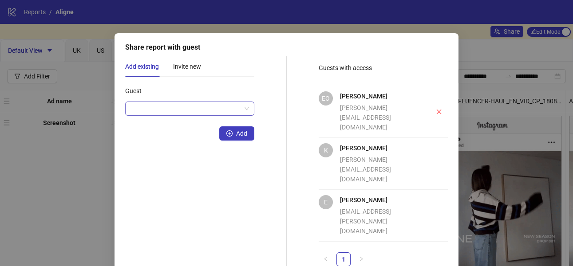
click at [164, 108] on input "Guest" at bounding box center [186, 108] width 111 height 13
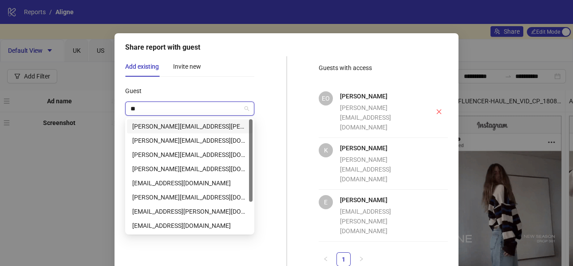
type input "*"
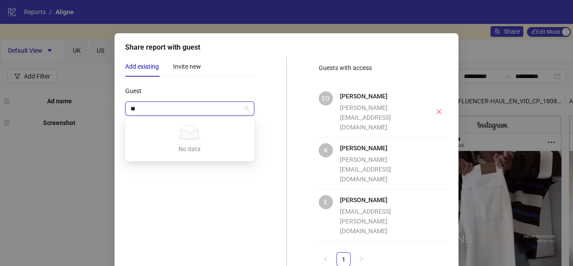
type input "*"
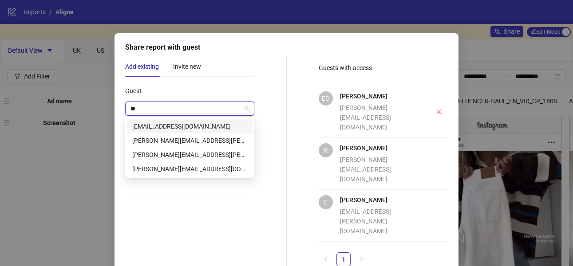
type input "*"
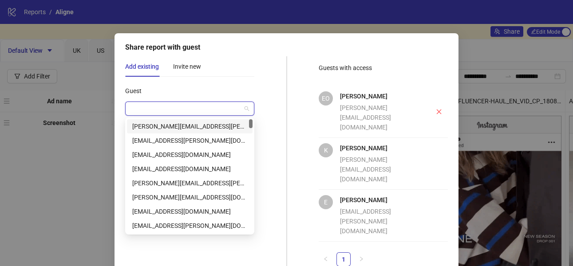
click at [156, 95] on div "Guest" at bounding box center [189, 93] width 129 height 18
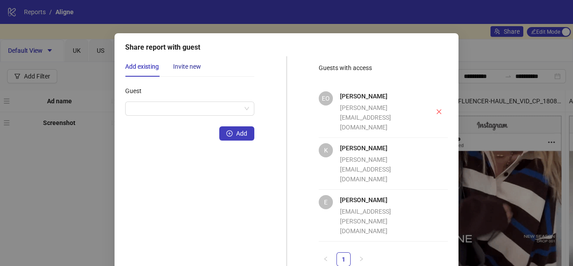
click at [185, 63] on div "Invite new" at bounding box center [187, 67] width 28 height 10
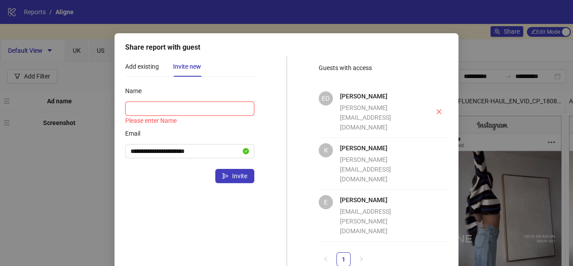
click at [186, 109] on input "Name" at bounding box center [189, 109] width 129 height 14
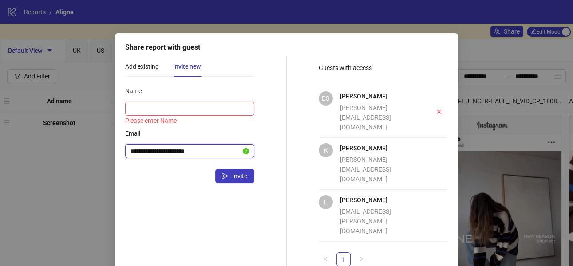
click at [153, 147] on input "**********" at bounding box center [186, 152] width 111 height 10
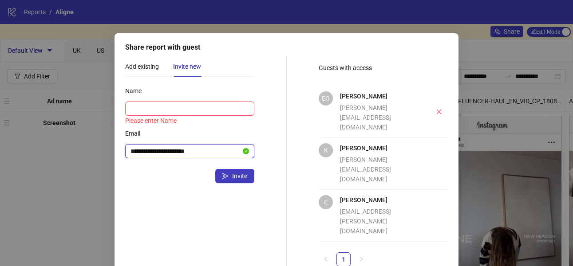
drag, startPoint x: 218, startPoint y: 154, endPoint x: 218, endPoint y: 140, distance: 14.2
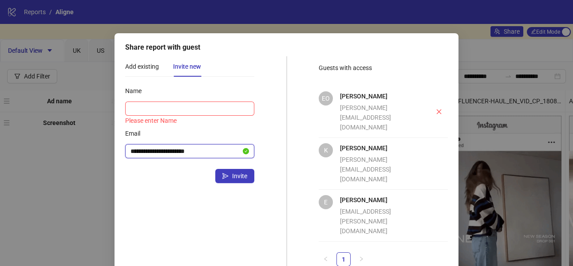
click at [218, 140] on div "**********" at bounding box center [189, 143] width 129 height 32
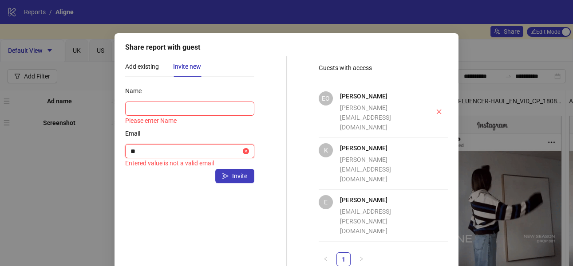
type input "*"
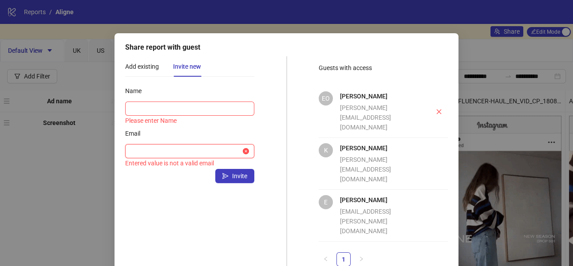
click at [219, 148] on input "Email" at bounding box center [186, 152] width 111 height 10
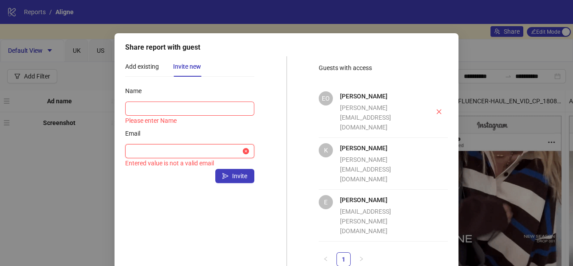
paste input "**********"
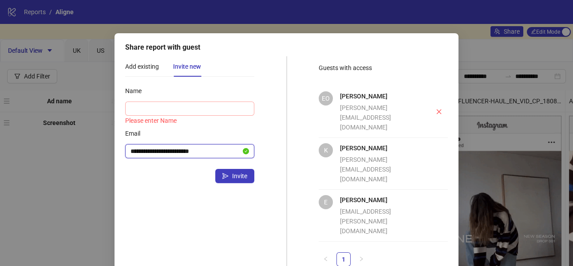
type input "**********"
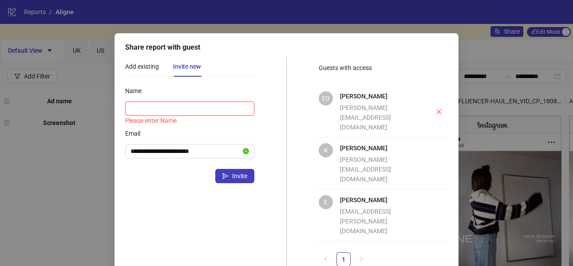
click at [191, 109] on input "Name" at bounding box center [189, 109] width 129 height 14
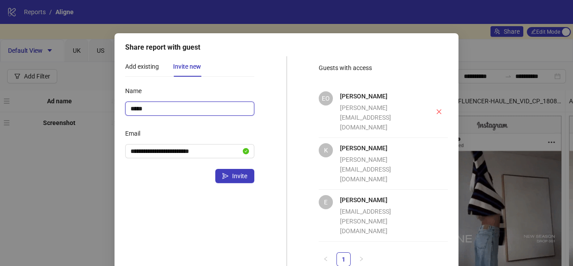
type input "*****"
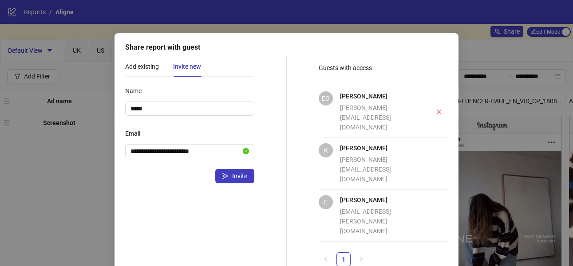
click at [190, 80] on div "**********" at bounding box center [189, 161] width 129 height 210
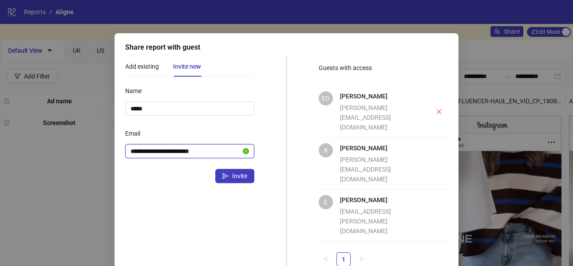
drag, startPoint x: 210, startPoint y: 151, endPoint x: 210, endPoint y: 145, distance: 6.2
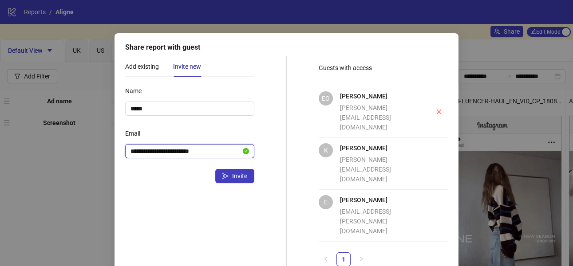
click at [210, 145] on span "**********" at bounding box center [189, 151] width 129 height 14
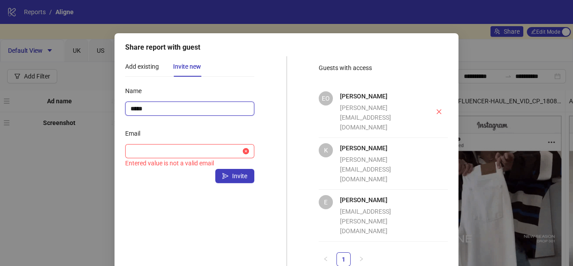
click at [183, 109] on input "*****" at bounding box center [189, 109] width 129 height 14
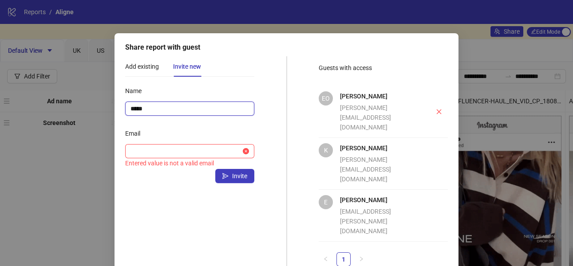
drag, startPoint x: 183, startPoint y: 109, endPoint x: 178, endPoint y: 96, distance: 14.2
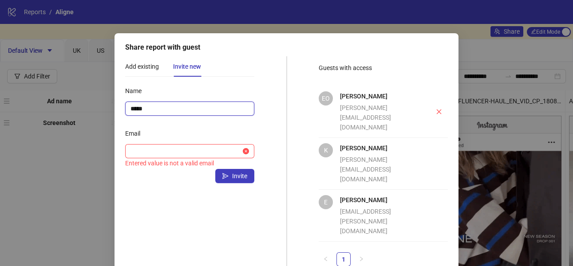
click at [178, 96] on div "Name *****" at bounding box center [189, 100] width 129 height 32
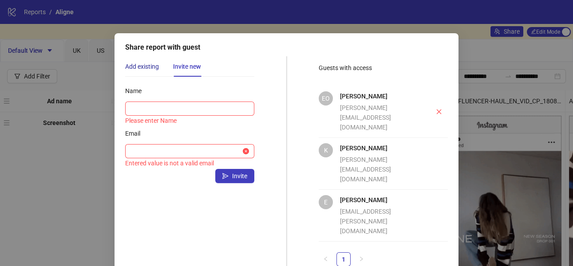
click at [151, 62] on div "Add existing" at bounding box center [142, 67] width 34 height 10
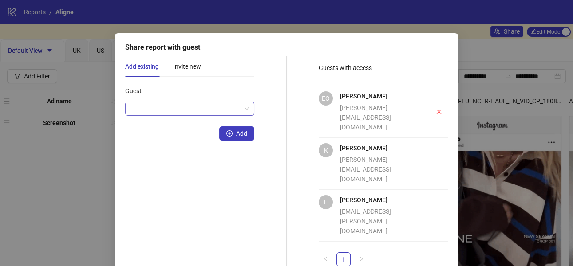
click at [167, 114] on input "Guest" at bounding box center [186, 108] width 111 height 13
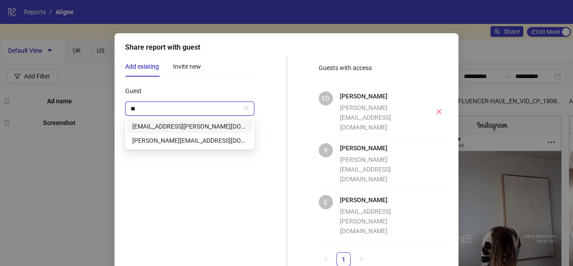
type input "*"
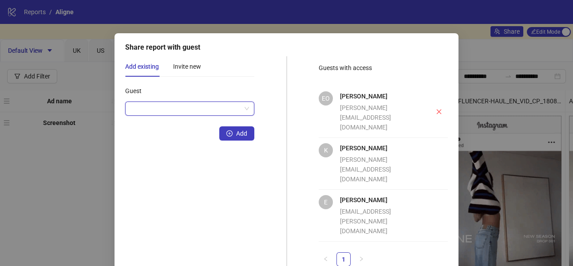
click at [437, 252] on div "Share report with guest Add existing Invite new Guest Add Name Please enter Nam…" at bounding box center [287, 164] width 344 height 262
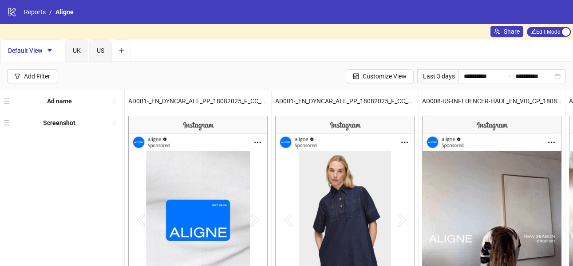
scroll to position [0, 0]
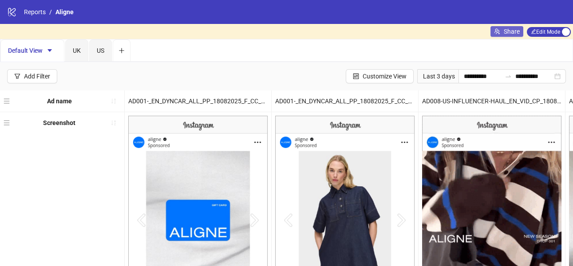
click at [501, 33] on button "Share" at bounding box center [507, 31] width 33 height 11
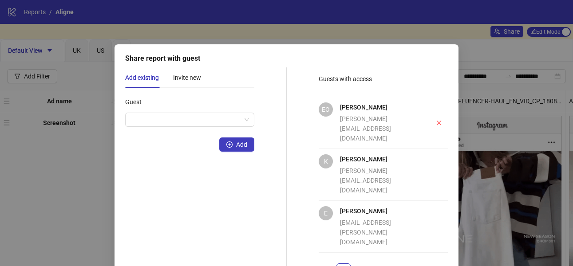
click at [332, 16] on div "Share report with guest Add existing Invite new Guest Add Name Please enter Nam…" at bounding box center [286, 133] width 573 height 266
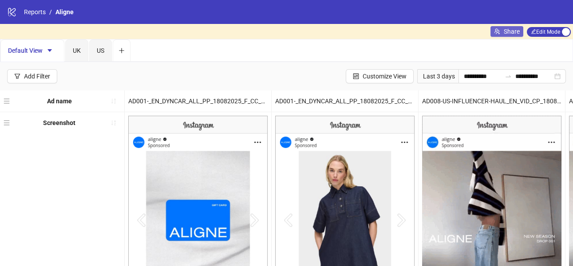
click at [501, 32] on button "Share" at bounding box center [507, 31] width 33 height 11
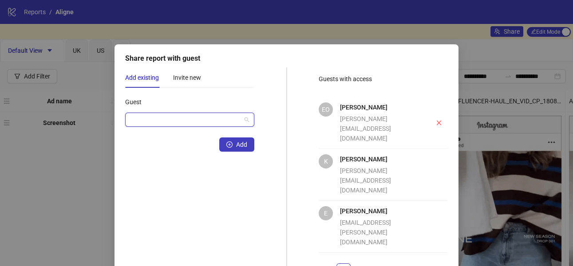
click at [171, 120] on input "Guest" at bounding box center [186, 119] width 111 height 13
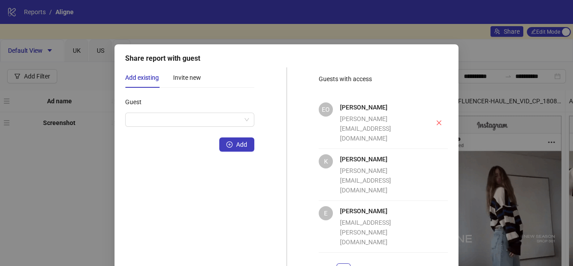
click at [241, 89] on div "Add existing Invite new Guest Add Name Please enter Name Email Entered value is…" at bounding box center [189, 172] width 129 height 210
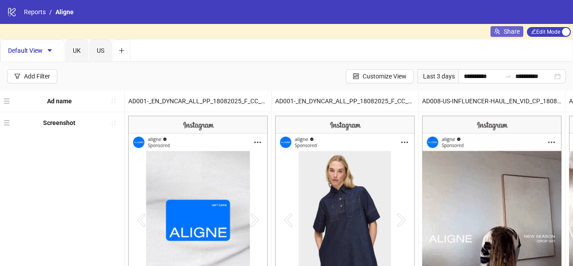
click at [495, 32] on icon "usergroup-add" at bounding box center [497, 31] width 6 height 6
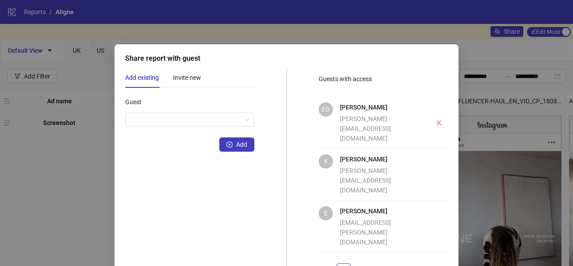
scroll to position [11, 0]
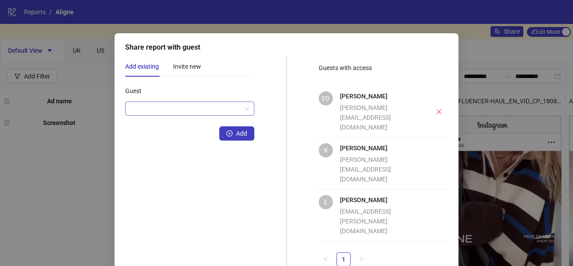
click at [198, 110] on input "Guest" at bounding box center [186, 108] width 111 height 13
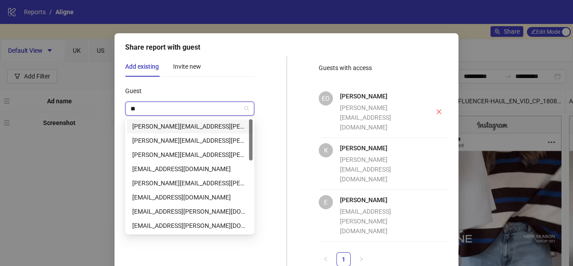
type input "*"
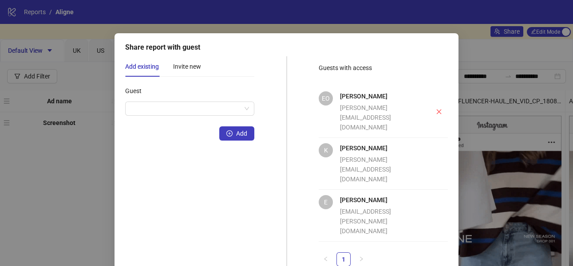
scroll to position [0, 0]
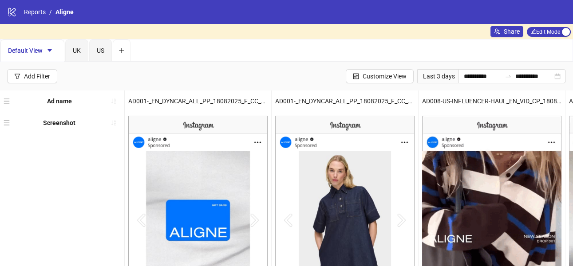
click at [36, 7] on div "logo/logo-mobile Reports / Aligne" at bounding box center [286, 12] width 573 height 24
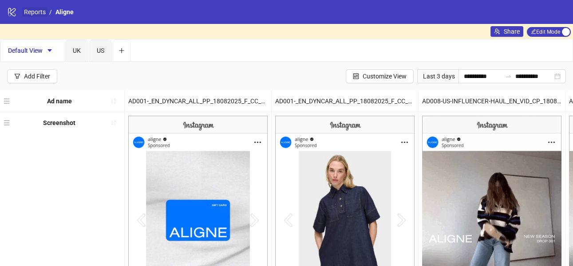
click at [36, 9] on link "Reports" at bounding box center [34, 12] width 25 height 10
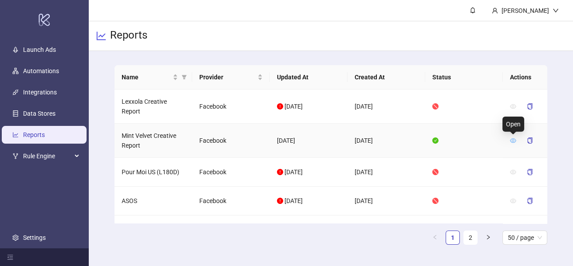
click at [513, 141] on icon "eye" at bounding box center [513, 141] width 6 height 4
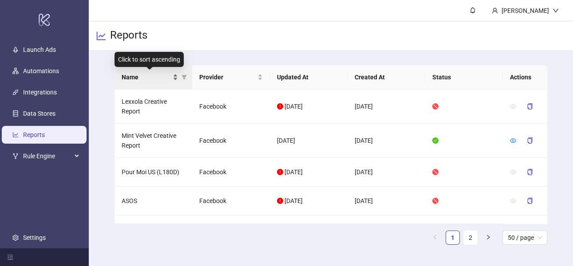
click at [159, 80] on span "Name" at bounding box center [146, 77] width 49 height 10
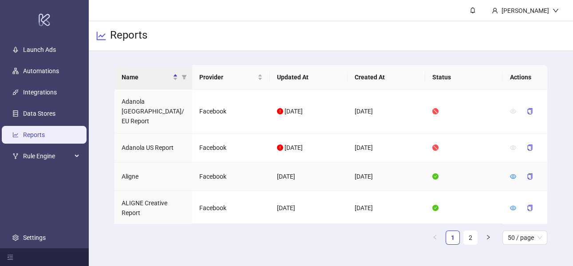
click at [513, 172] on div at bounding box center [513, 177] width 6 height 10
click at [512, 175] on icon "eye" at bounding box center [513, 177] width 6 height 4
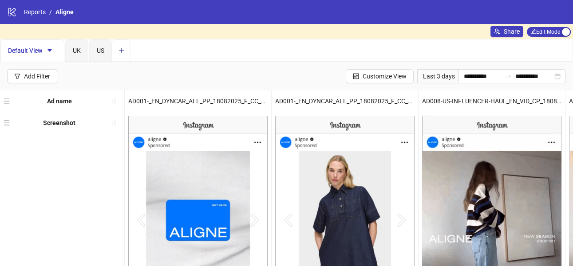
click at [121, 48] on icon "plus" at bounding box center [122, 51] width 6 height 6
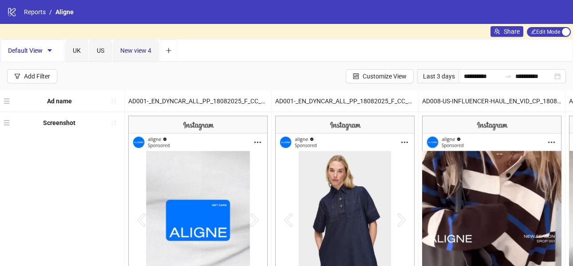
click at [138, 53] on span "New view 4" at bounding box center [135, 50] width 31 height 7
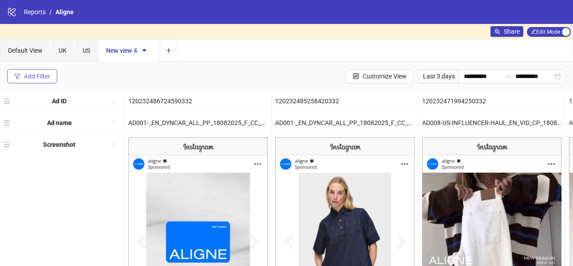
click at [36, 77] on div "Add Filter" at bounding box center [37, 76] width 26 height 7
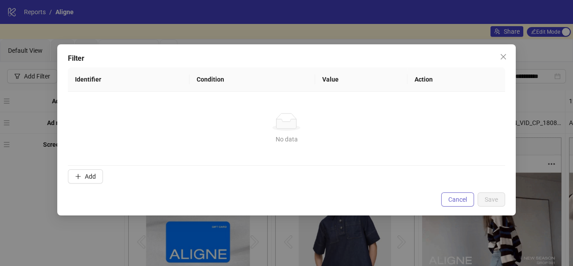
click at [441, 201] on button "Cancel" at bounding box center [457, 200] width 33 height 14
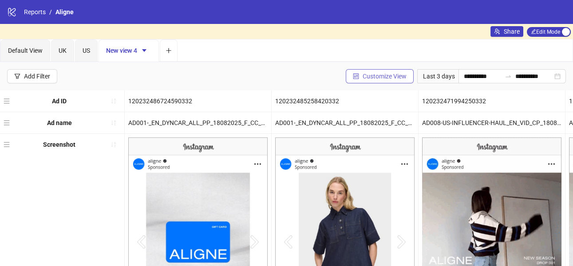
click at [383, 80] on button "Customize View" at bounding box center [380, 76] width 68 height 14
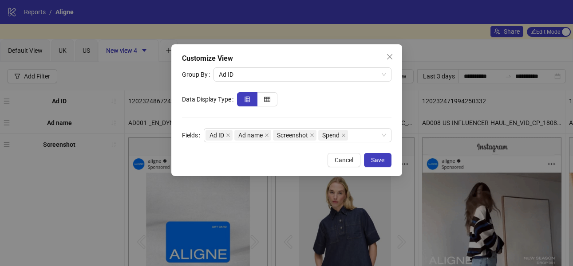
click at [262, 63] on div "Customize View" at bounding box center [287, 58] width 210 height 11
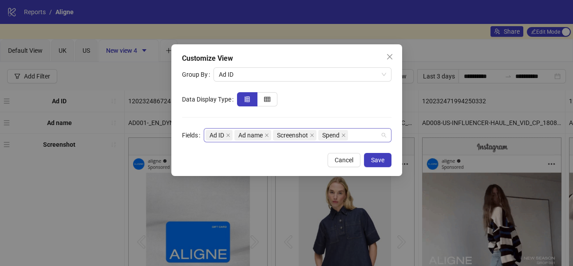
click at [362, 134] on div "Ad ID Ad name Screenshot Spend" at bounding box center [293, 135] width 175 height 12
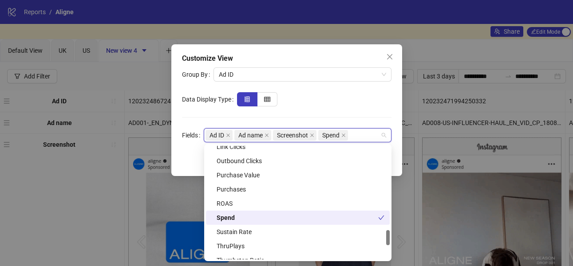
scroll to position [632, 0]
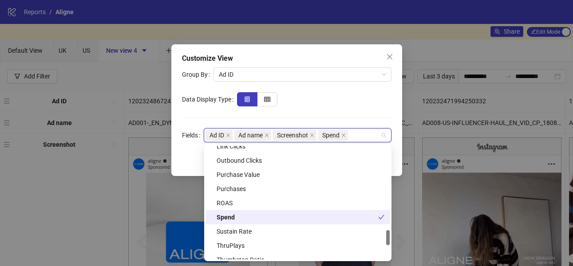
click at [248, 210] on div "Spend" at bounding box center [298, 217] width 184 height 14
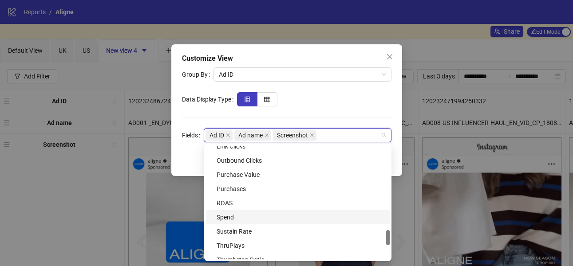
click at [245, 213] on div "Spend" at bounding box center [301, 218] width 168 height 10
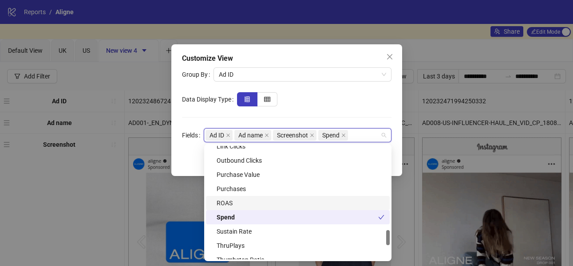
click at [244, 205] on div "ROAS" at bounding box center [301, 203] width 168 height 10
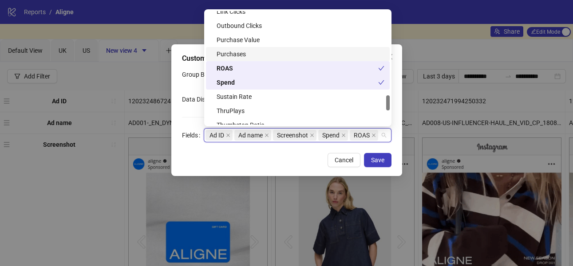
click at [248, 52] on div "Purchases" at bounding box center [301, 54] width 168 height 10
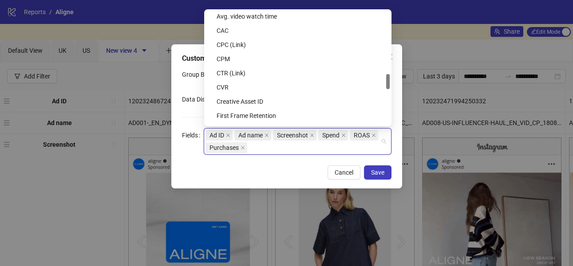
scroll to position [470, 0]
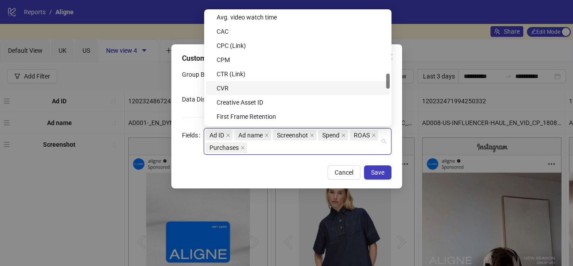
click at [237, 87] on div "CVR" at bounding box center [301, 88] width 168 height 10
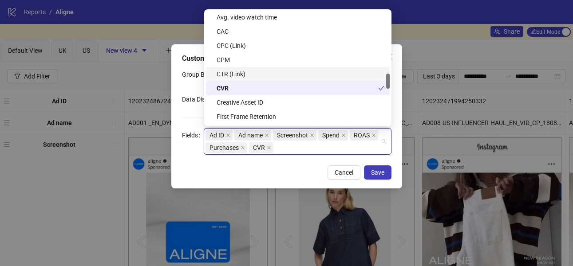
click at [236, 76] on div "CTR (Link)" at bounding box center [301, 74] width 168 height 10
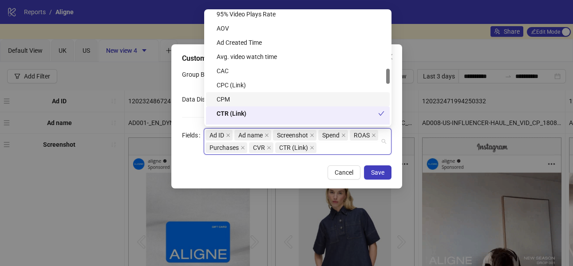
scroll to position [432, 0]
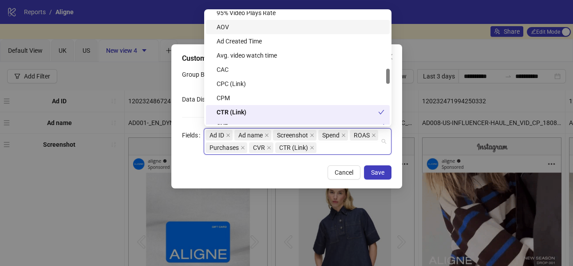
click at [228, 26] on div "AOV" at bounding box center [301, 27] width 168 height 10
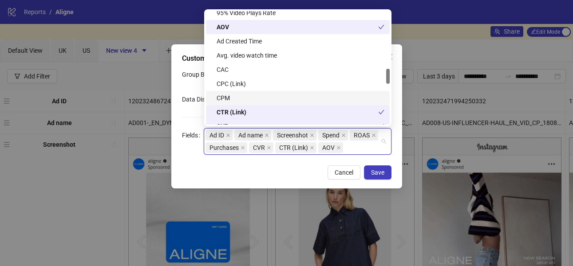
click at [313, 97] on div "CPM" at bounding box center [301, 98] width 168 height 10
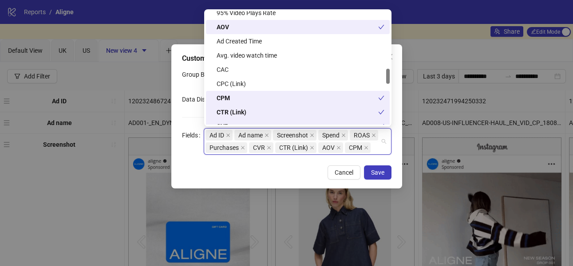
click at [348, 154] on div "Ad ID Ad name Screenshot Spend ROAS Purchases CVR CTR (Link) AOV CPM" at bounding box center [293, 141] width 175 height 25
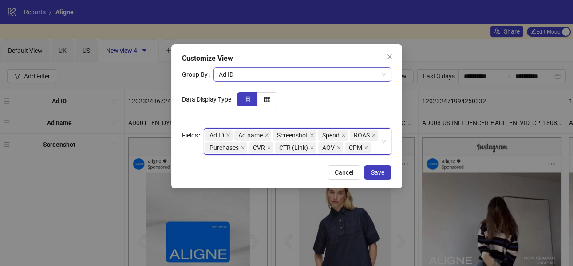
click at [329, 74] on span "Ad ID" at bounding box center [302, 74] width 167 height 13
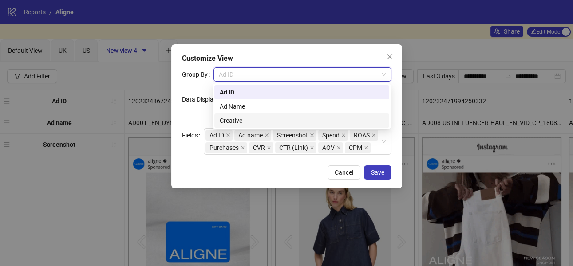
click at [305, 119] on div "Creative" at bounding box center [302, 121] width 164 height 10
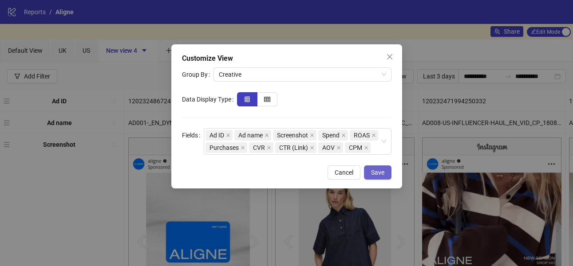
click at [371, 176] on span "Save" at bounding box center [377, 172] width 13 height 7
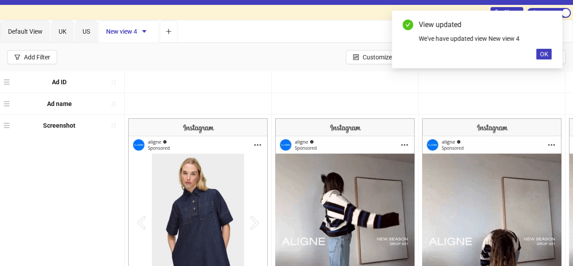
scroll to position [0, 0]
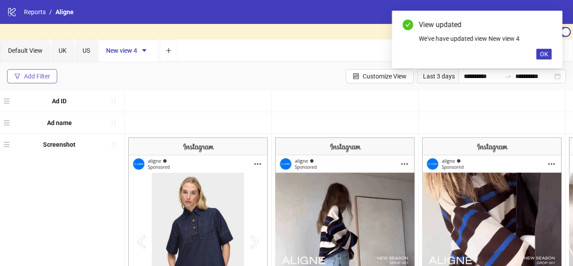
click at [42, 77] on div "Add Filter" at bounding box center [37, 76] width 26 height 7
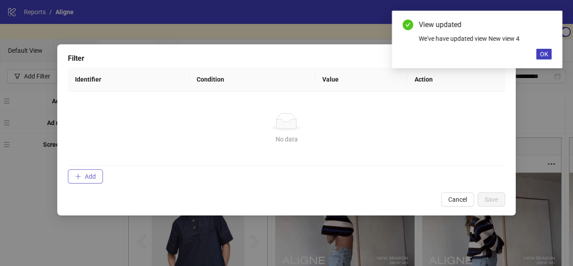
click at [85, 181] on button "Add" at bounding box center [85, 177] width 35 height 14
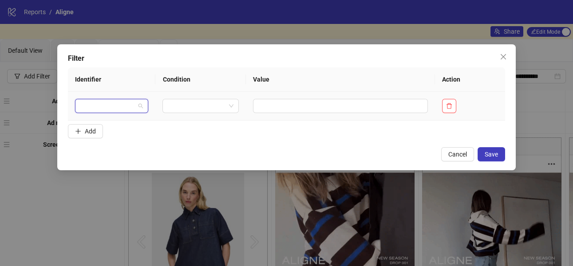
click at [111, 111] on input "search" at bounding box center [107, 105] width 55 height 13
click at [123, 108] on input "search" at bounding box center [107, 105] width 55 height 13
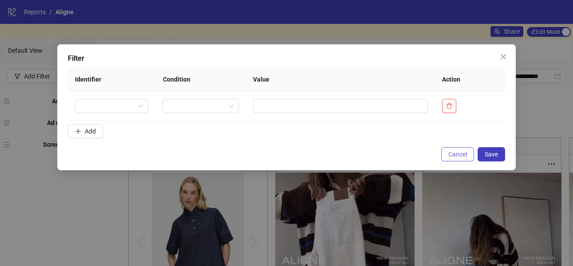
click at [454, 153] on span "Cancel" at bounding box center [457, 154] width 19 height 7
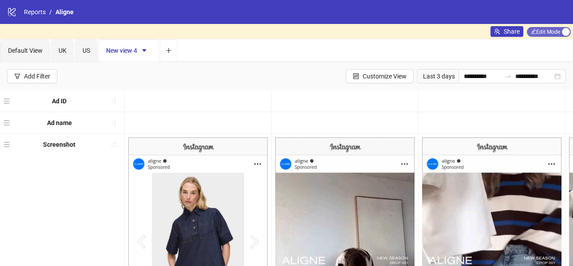
click at [541, 32] on span "Edit Mode Edit Mode" at bounding box center [549, 32] width 44 height 10
